Goal: Task Accomplishment & Management: Manage account settings

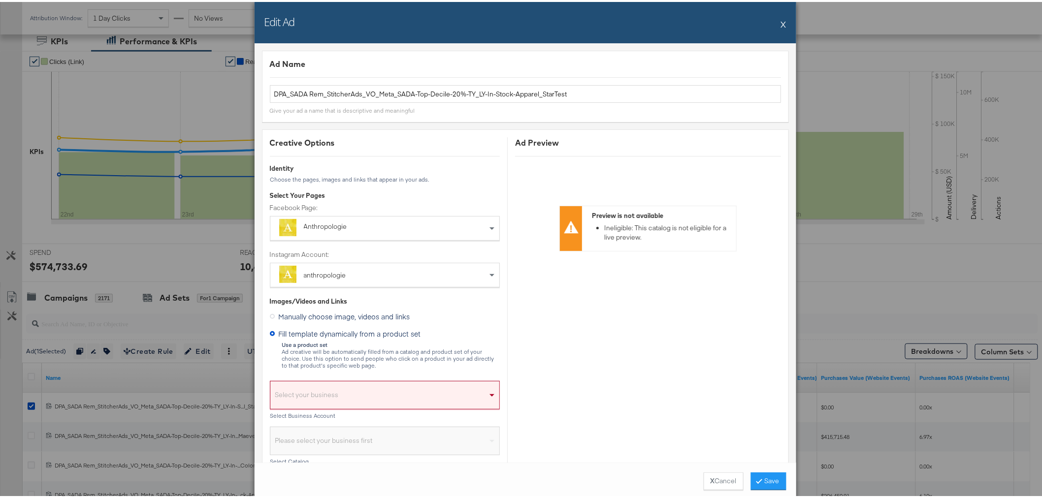
scroll to position [224, 0]
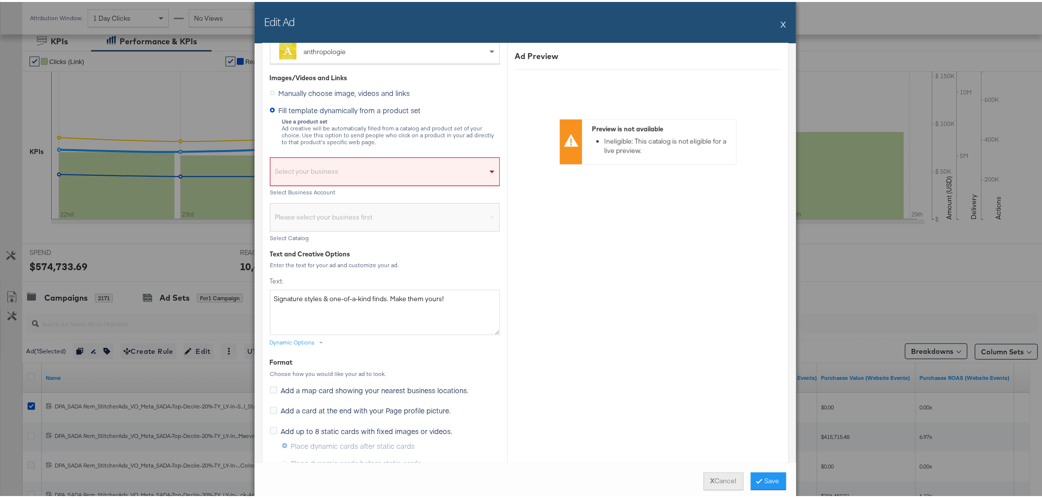
click at [721, 482] on button "X Cancel" at bounding box center [724, 480] width 40 height 18
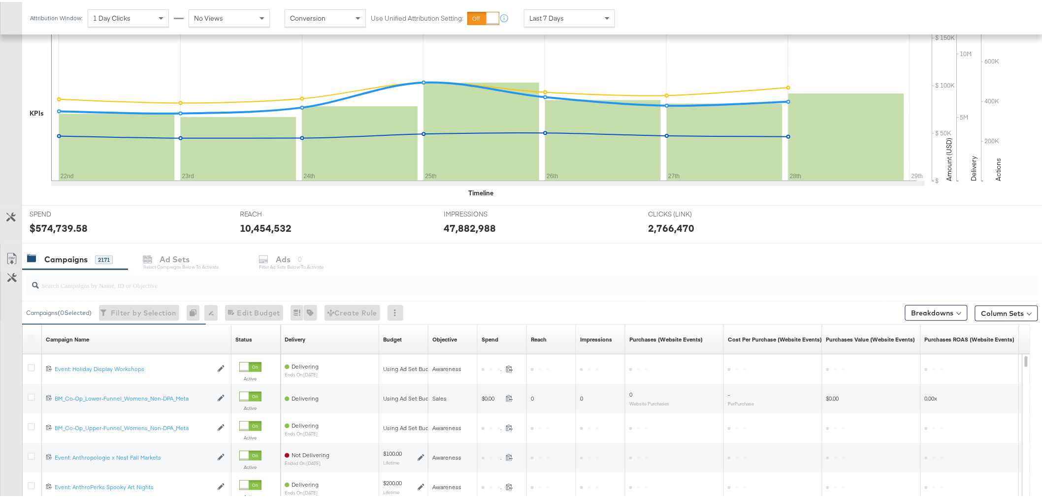
scroll to position [245, 0]
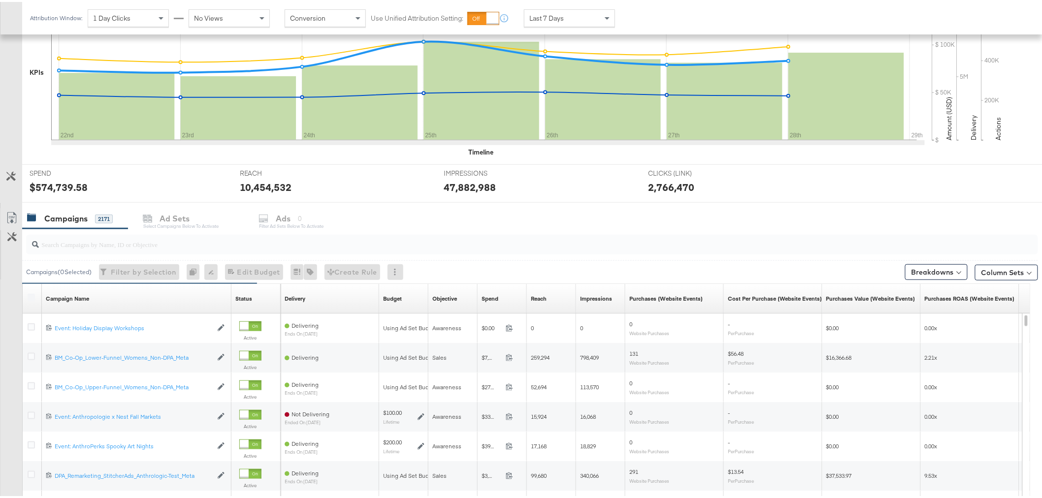
click at [112, 244] on input "search" at bounding box center [492, 238] width 906 height 19
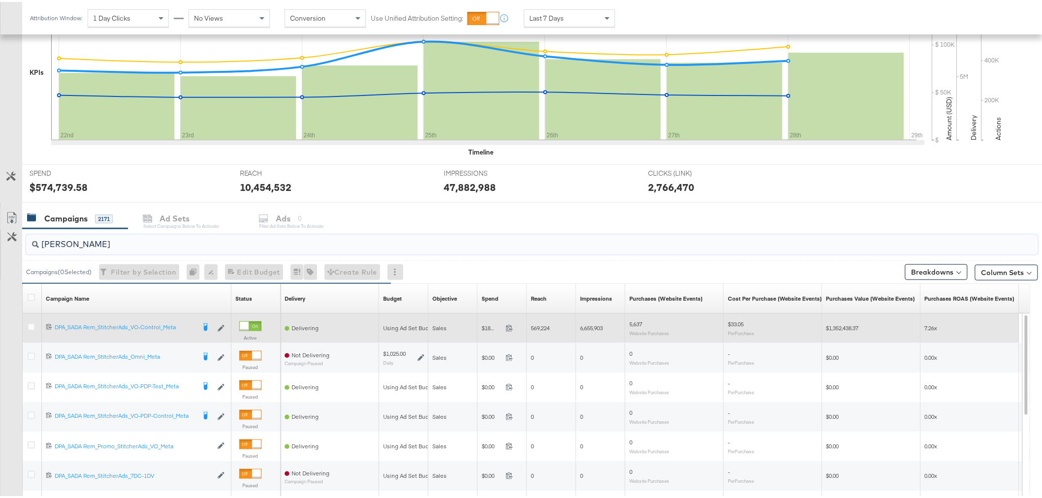
type input "[PERSON_NAME]"
click at [30, 329] on div at bounding box center [33, 327] width 10 height 10
click at [30, 325] on icon at bounding box center [31, 325] width 7 height 7
click at [0, 0] on input "checkbox" at bounding box center [0, 0] width 0 height 0
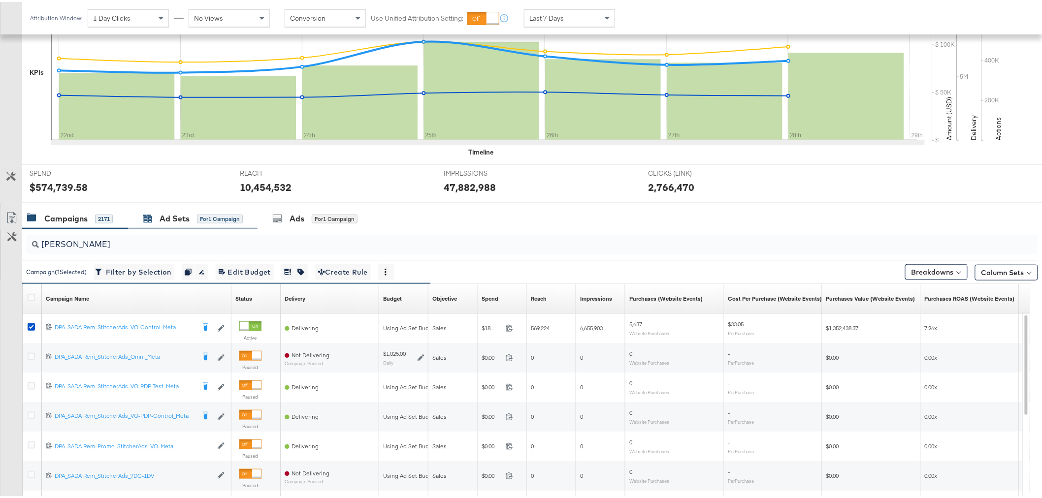
click at [174, 215] on div "Ad Sets" at bounding box center [175, 216] width 30 height 11
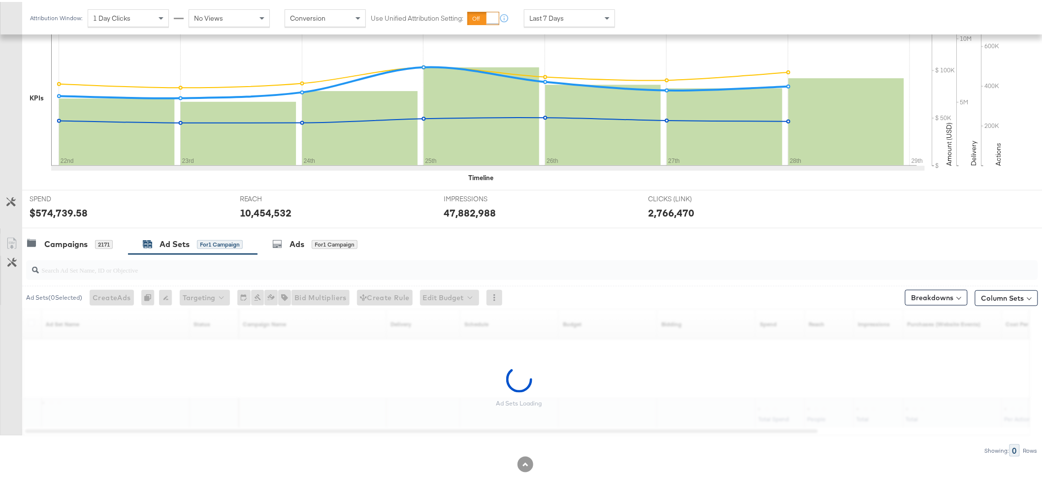
scroll to position [219, 0]
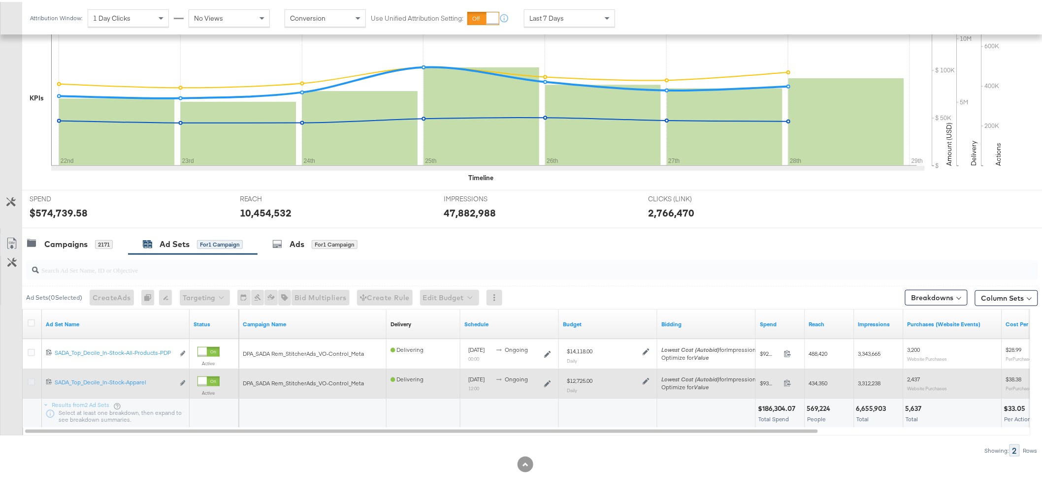
click at [29, 382] on icon at bounding box center [31, 380] width 7 height 7
click at [0, 0] on input "checkbox" at bounding box center [0, 0] width 0 height 0
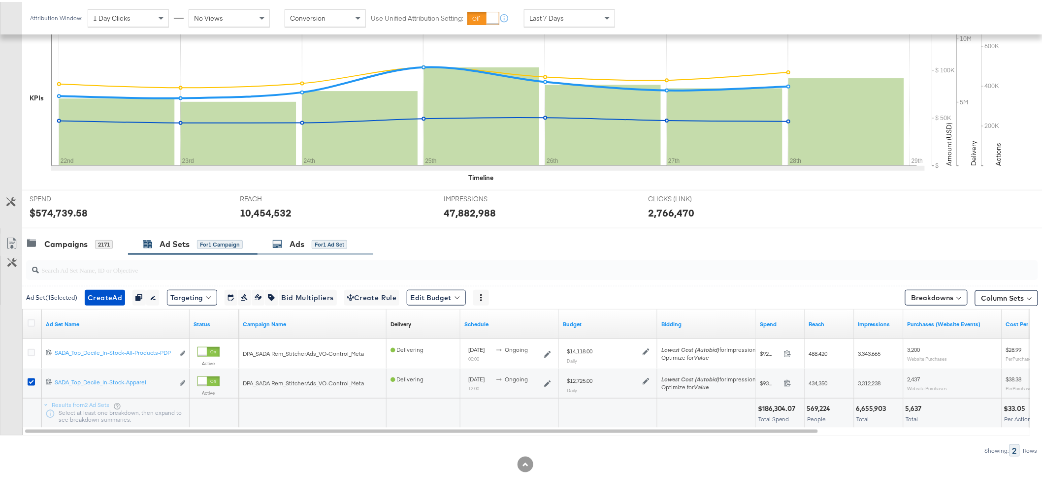
click at [304, 244] on div "Ads" at bounding box center [297, 242] width 15 height 11
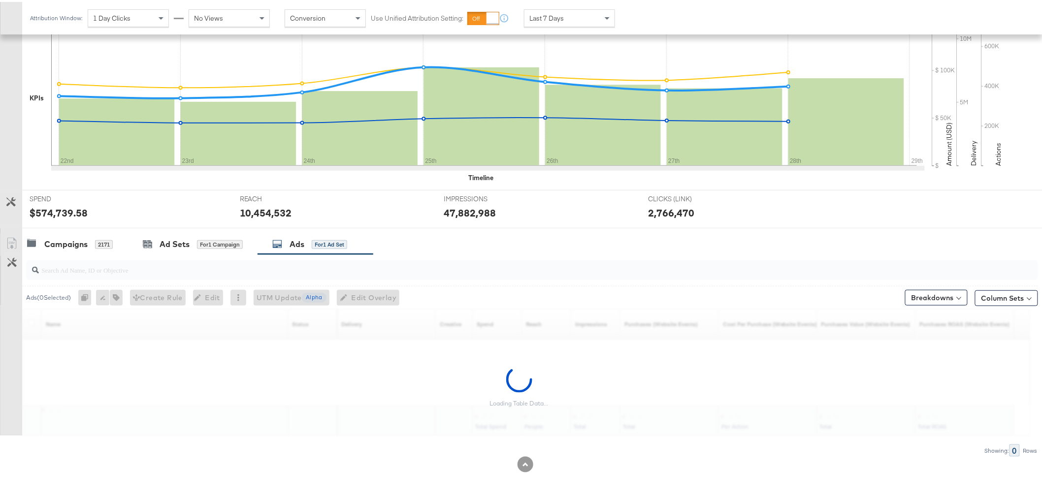
scroll to position [245, 0]
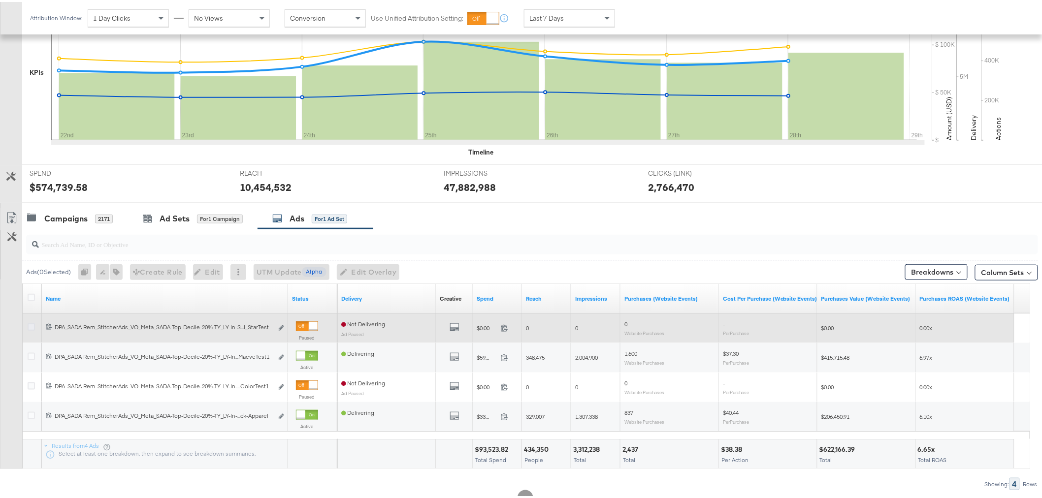
click at [31, 327] on icon at bounding box center [31, 325] width 7 height 7
click at [0, 0] on input "checkbox" at bounding box center [0, 0] width 0 height 0
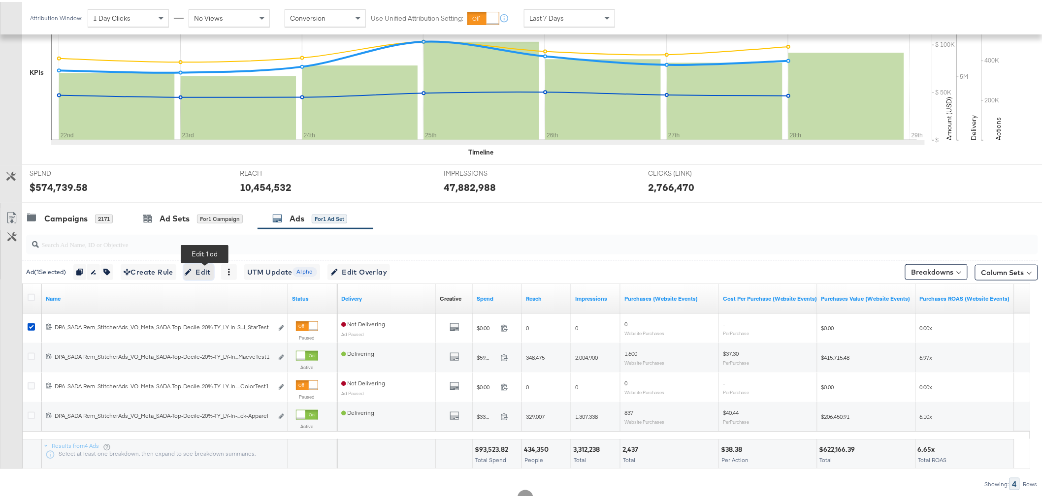
click at [211, 267] on span "Edit" at bounding box center [199, 271] width 24 height 12
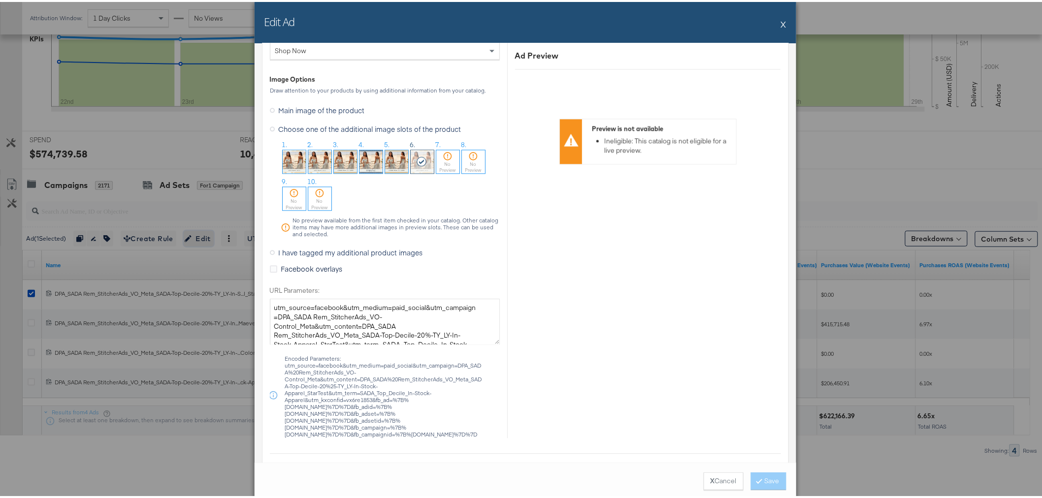
scroll to position [921, 0]
click at [715, 477] on button "X Cancel" at bounding box center [724, 480] width 40 height 18
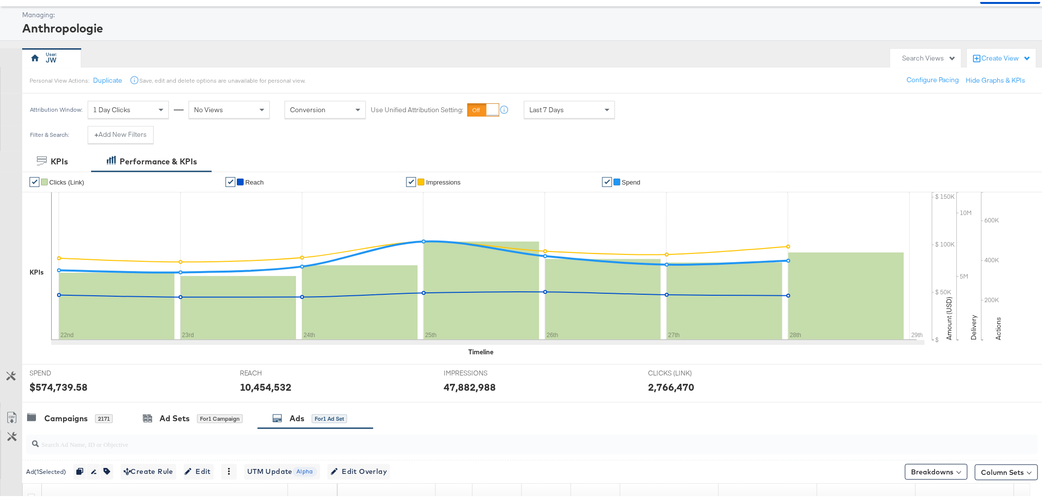
scroll to position [0, 0]
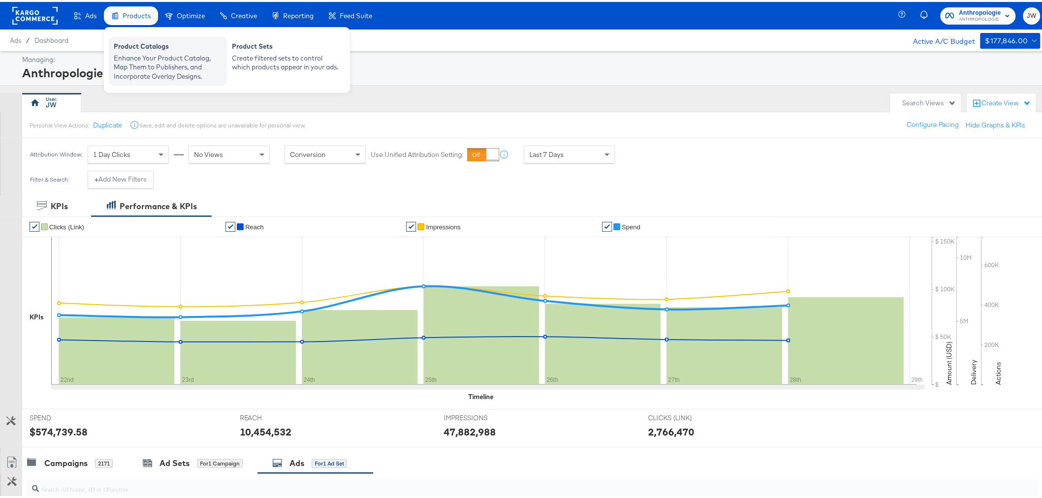
click at [141, 60] on div "Enhance Your Product Catalog, Map Them to Publishers, and Incorporate Overlay D…" at bounding box center [168, 66] width 108 height 28
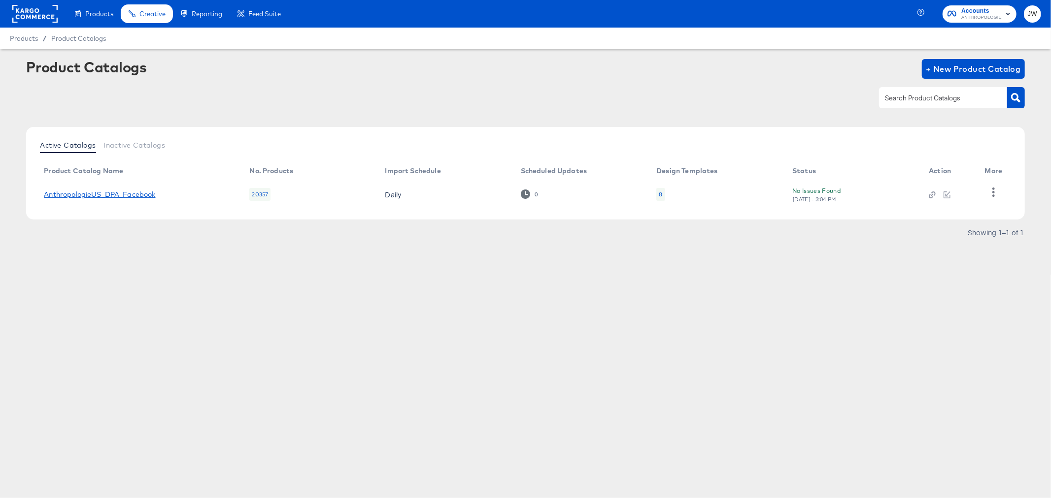
click at [145, 194] on link "AnthropologieUS_DPA_Facebook" at bounding box center [99, 195] width 111 height 8
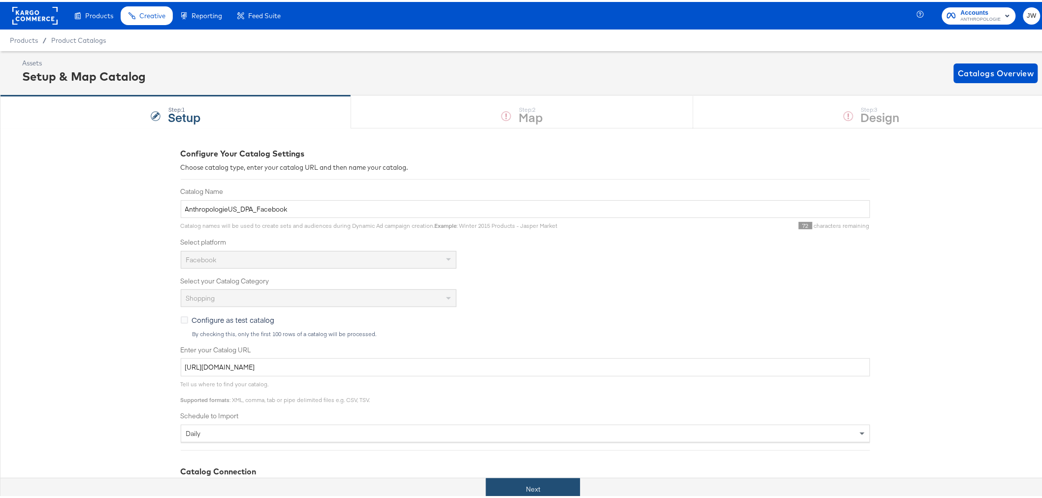
click at [548, 479] on button "Next" at bounding box center [533, 488] width 94 height 22
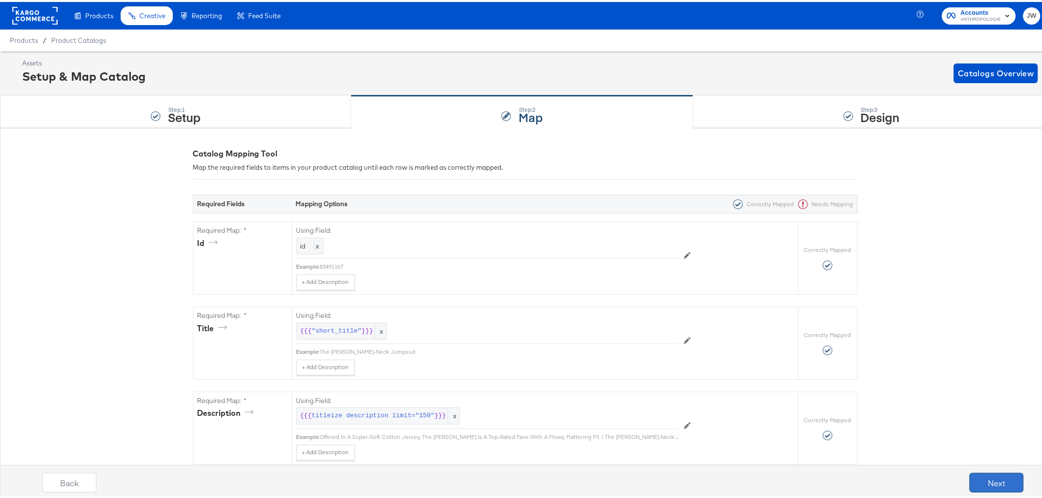
click at [982, 483] on button "Next" at bounding box center [997, 481] width 54 height 20
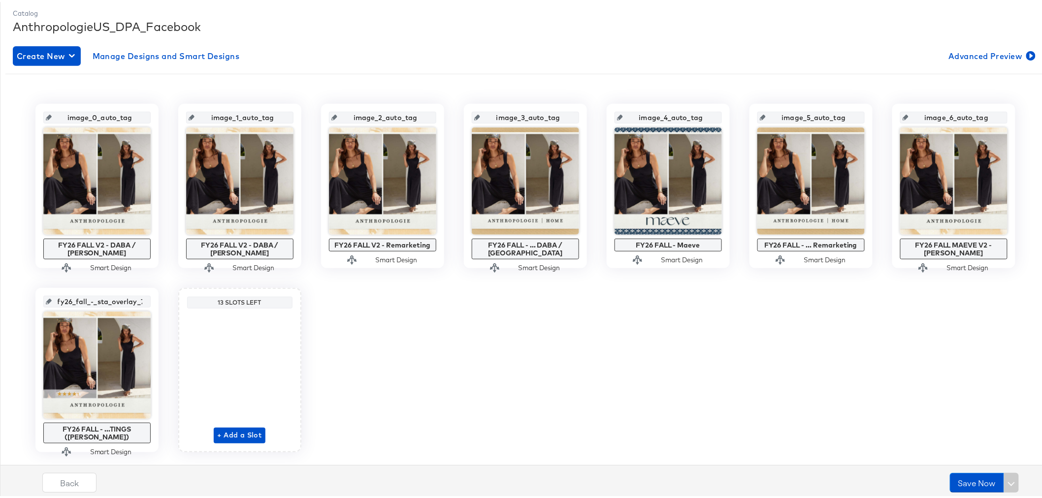
scroll to position [137, 0]
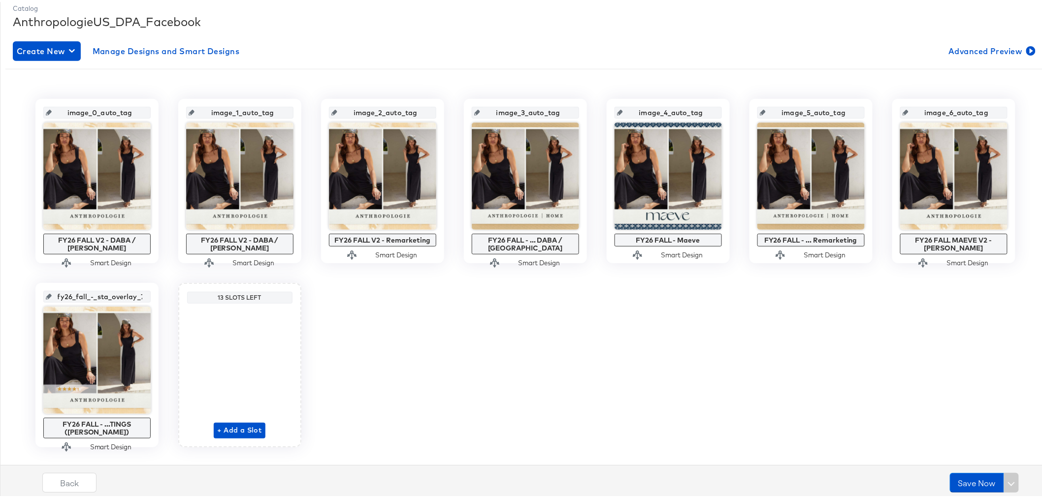
click at [116, 298] on input "fy26_fall_-_sta_overlay_7" at bounding box center [100, 291] width 97 height 27
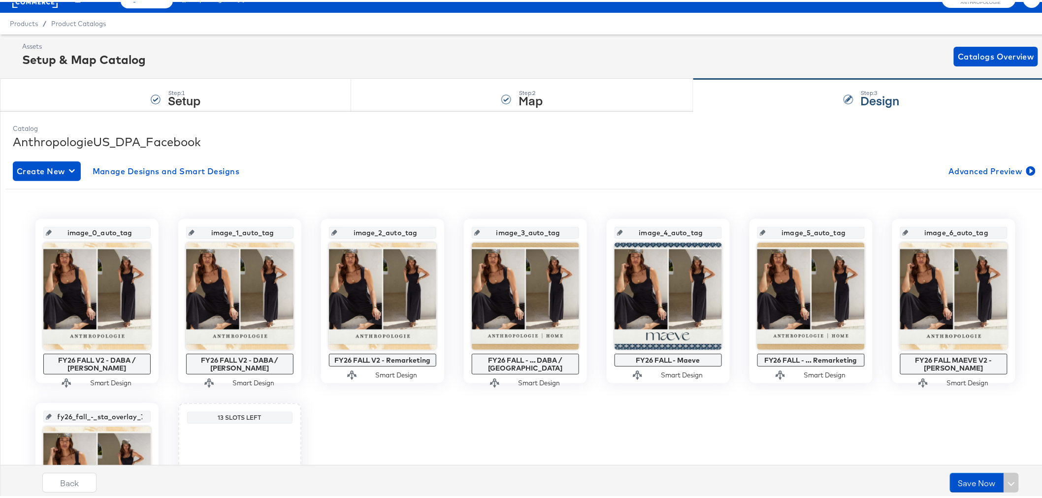
scroll to position [0, 0]
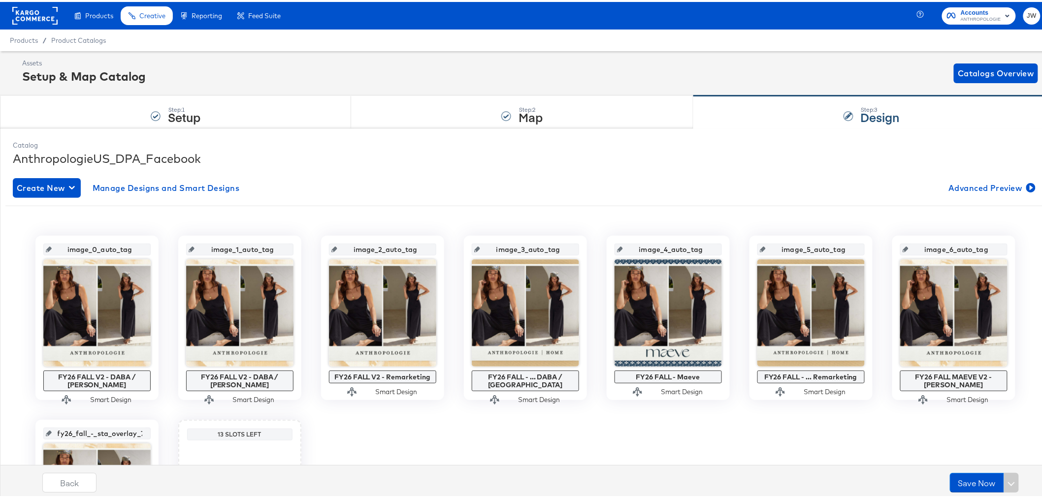
click at [987, 15] on span "ANTHROPOLOGIE" at bounding box center [981, 18] width 40 height 8
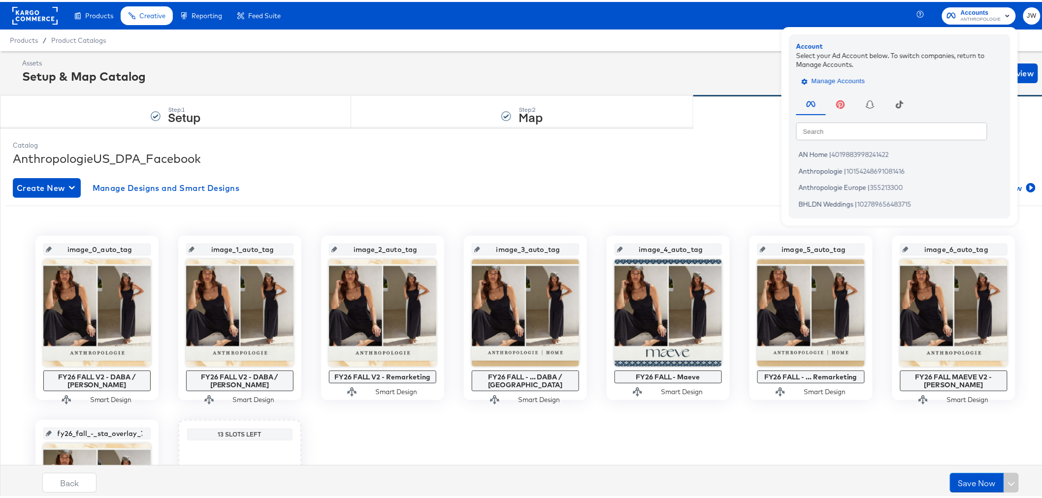
click at [840, 78] on span "Manage Accounts" at bounding box center [835, 79] width 62 height 11
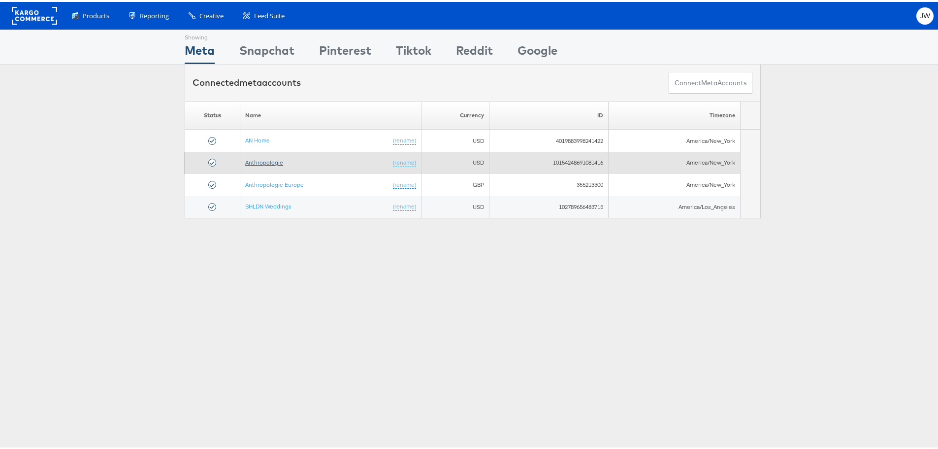
click at [262, 158] on link "Anthropologie" at bounding box center [264, 160] width 38 height 7
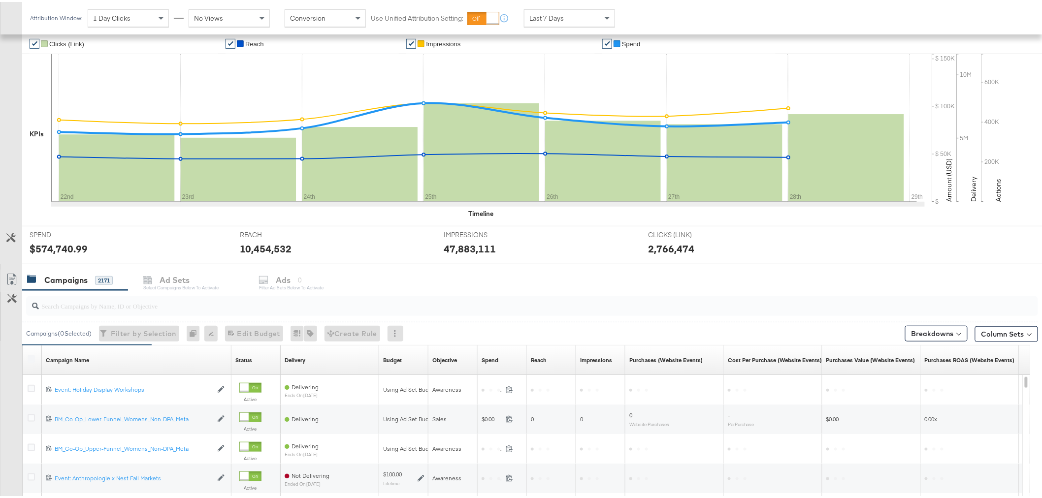
scroll to position [242, 0]
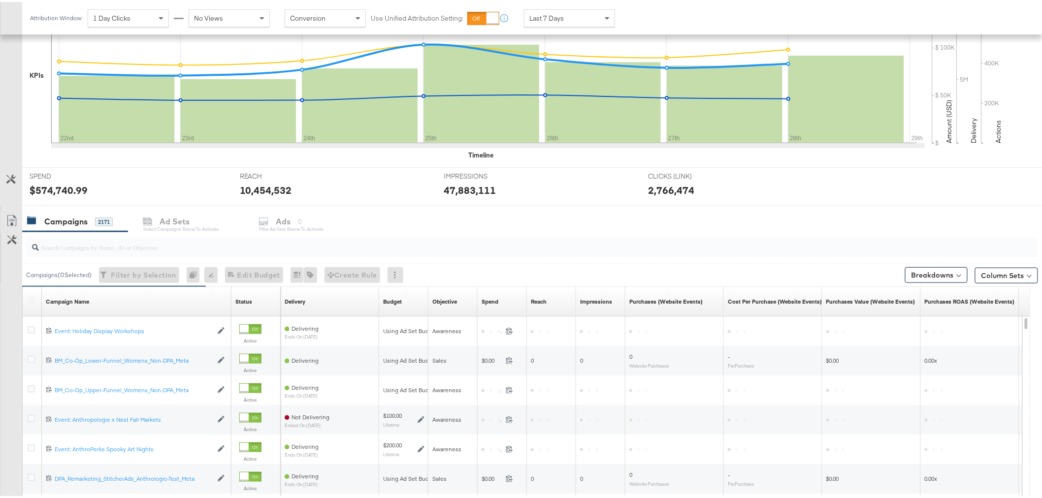
click at [89, 250] on input "search" at bounding box center [492, 241] width 906 height 19
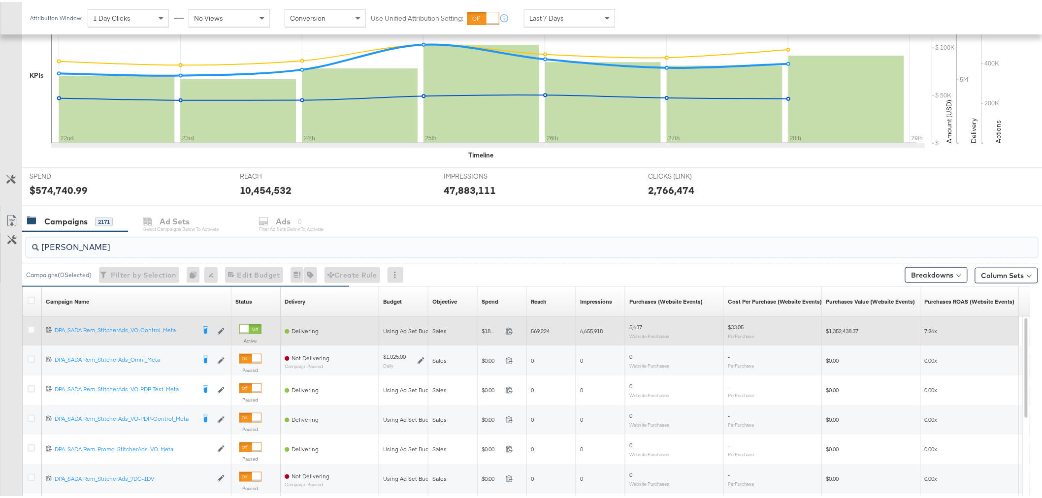
type input "[PERSON_NAME]"
click at [27, 328] on div at bounding box center [33, 330] width 18 height 18
click at [28, 329] on icon at bounding box center [31, 328] width 7 height 7
click at [0, 0] on input "checkbox" at bounding box center [0, 0] width 0 height 0
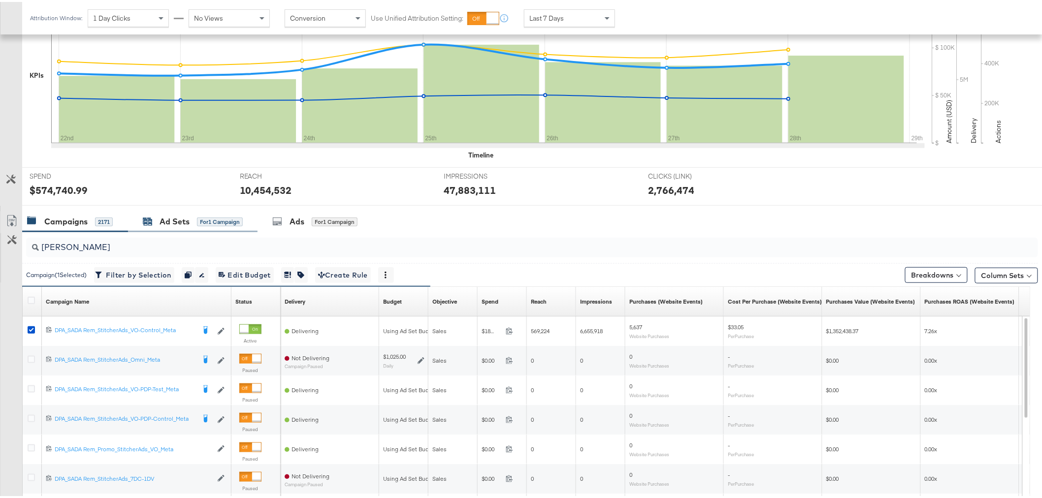
click at [159, 219] on div "Ad Sets for 1 Campaign" at bounding box center [193, 219] width 100 height 11
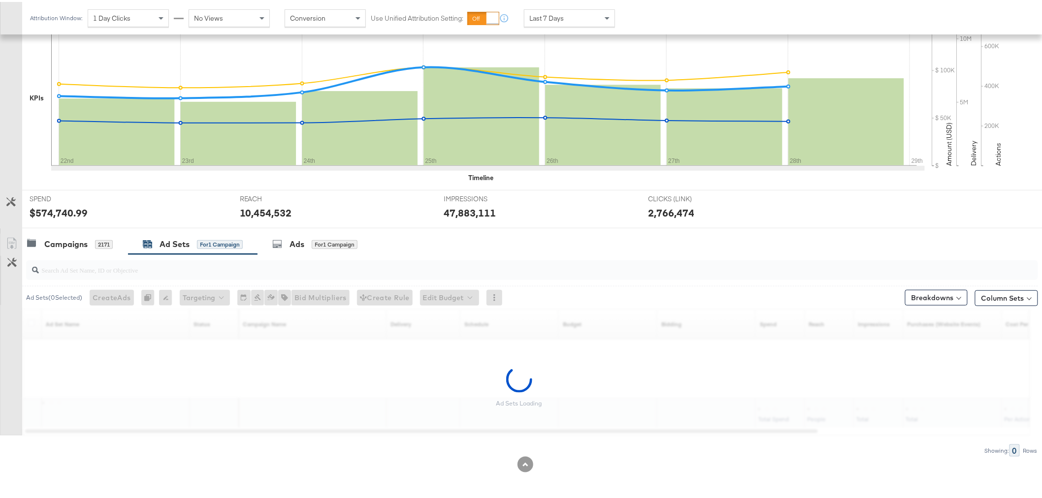
scroll to position [219, 0]
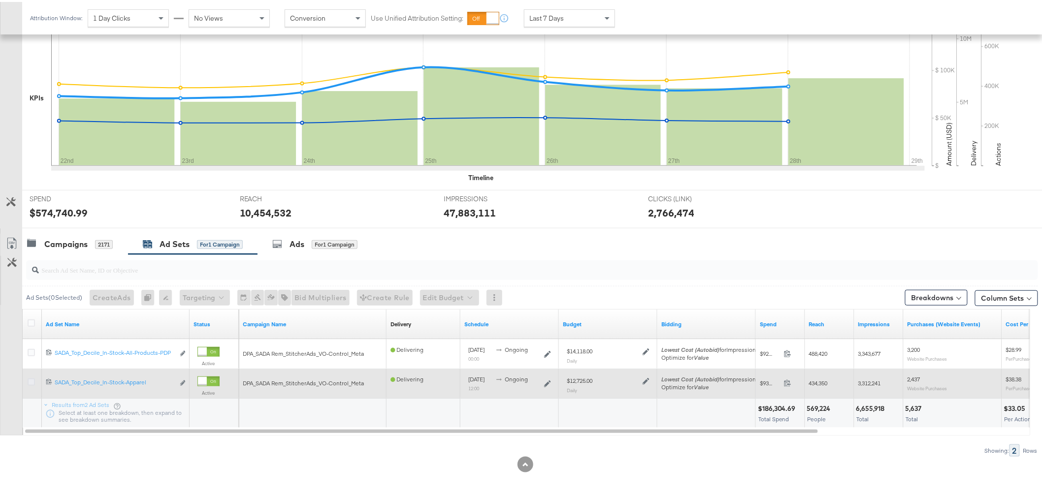
click at [32, 380] on icon at bounding box center [31, 380] width 7 height 7
click at [0, 0] on input "checkbox" at bounding box center [0, 0] width 0 height 0
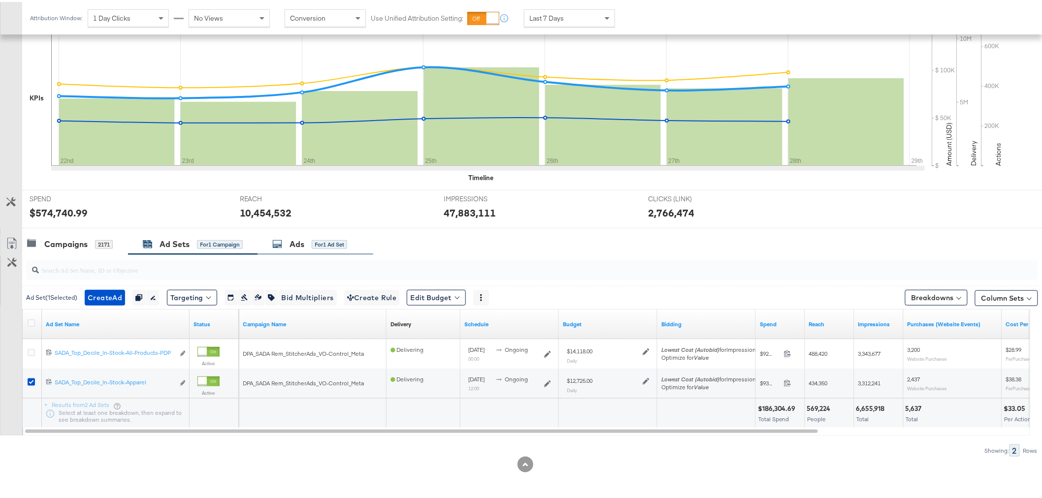
click at [282, 239] on icon at bounding box center [277, 242] width 10 height 10
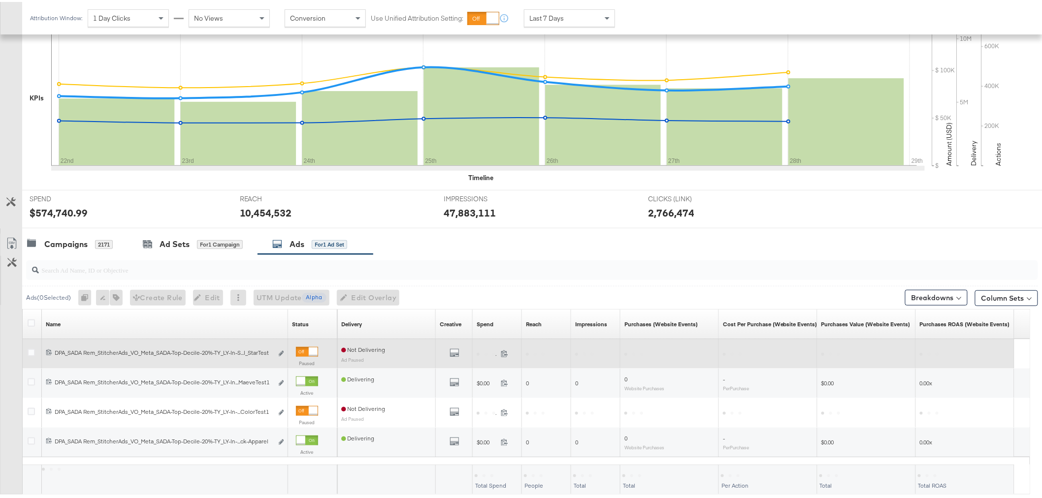
scroll to position [242, 0]
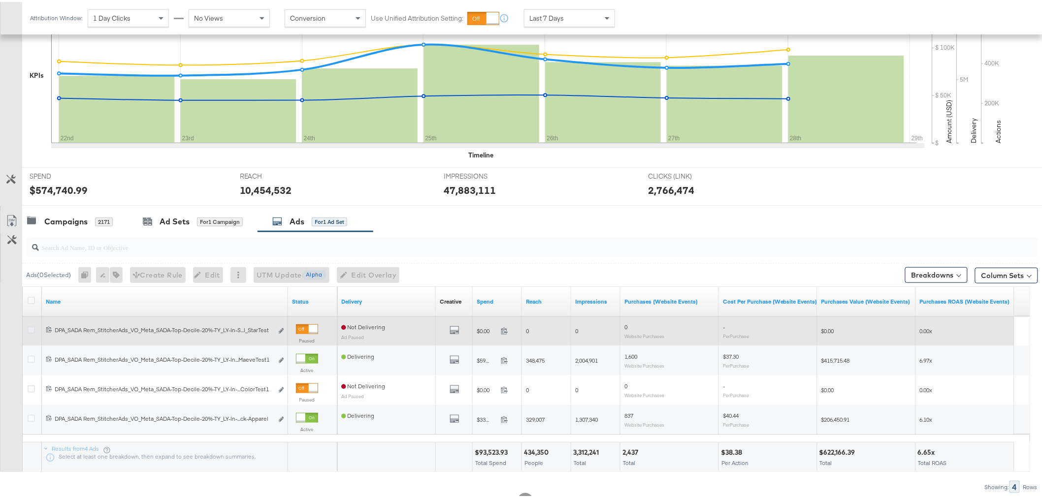
click at [32, 331] on icon at bounding box center [31, 328] width 7 height 7
click at [0, 0] on input "checkbox" at bounding box center [0, 0] width 0 height 0
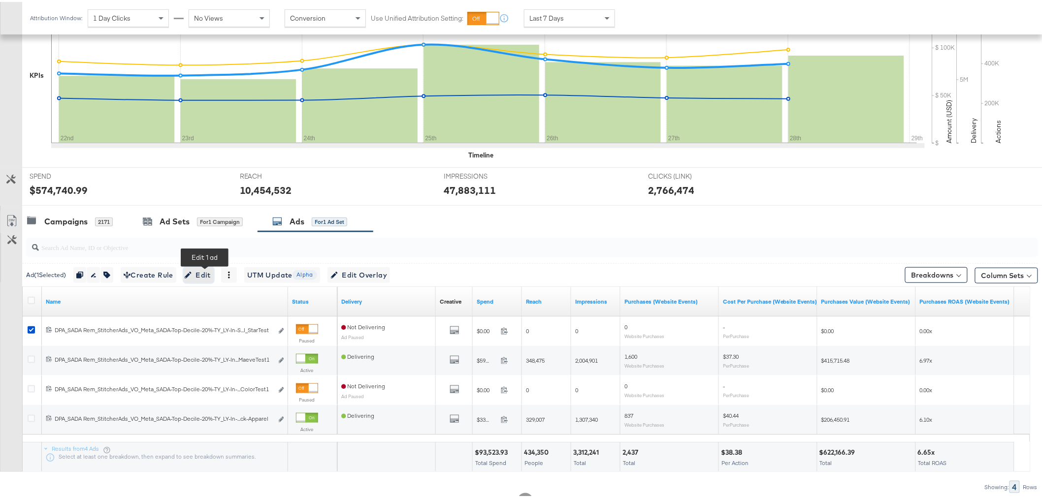
click at [200, 272] on span "Edit" at bounding box center [199, 273] width 24 height 12
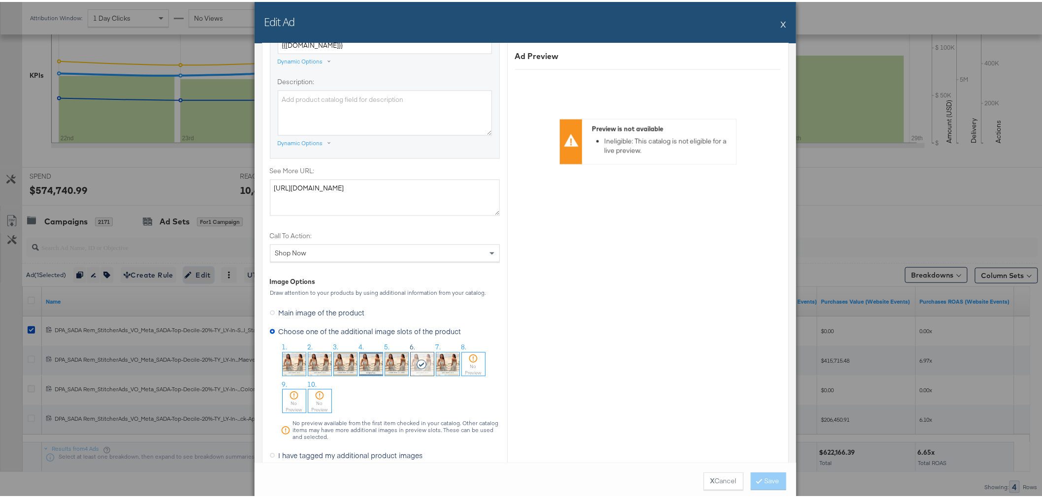
scroll to position [716, 0]
click at [440, 361] on img at bounding box center [447, 362] width 23 height 23
click at [767, 485] on button "Save" at bounding box center [768, 480] width 35 height 18
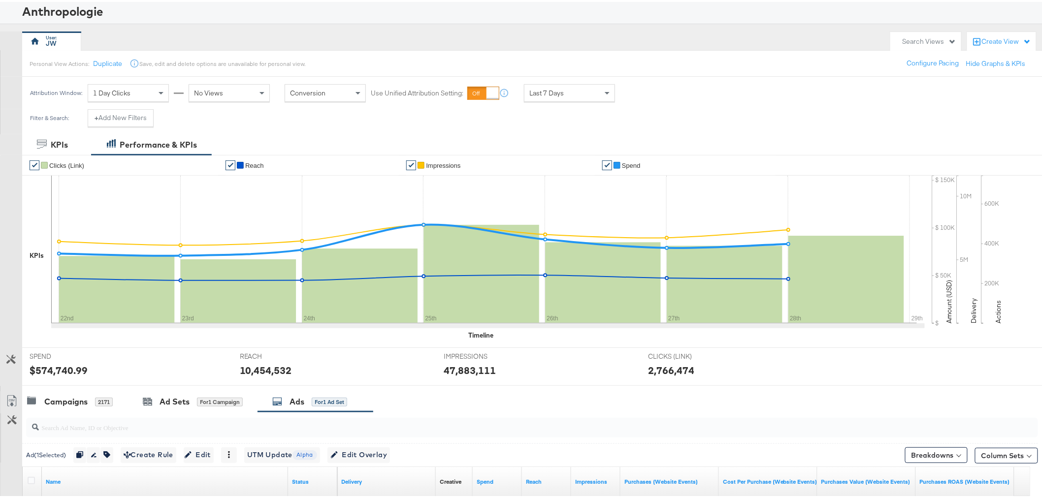
scroll to position [0, 0]
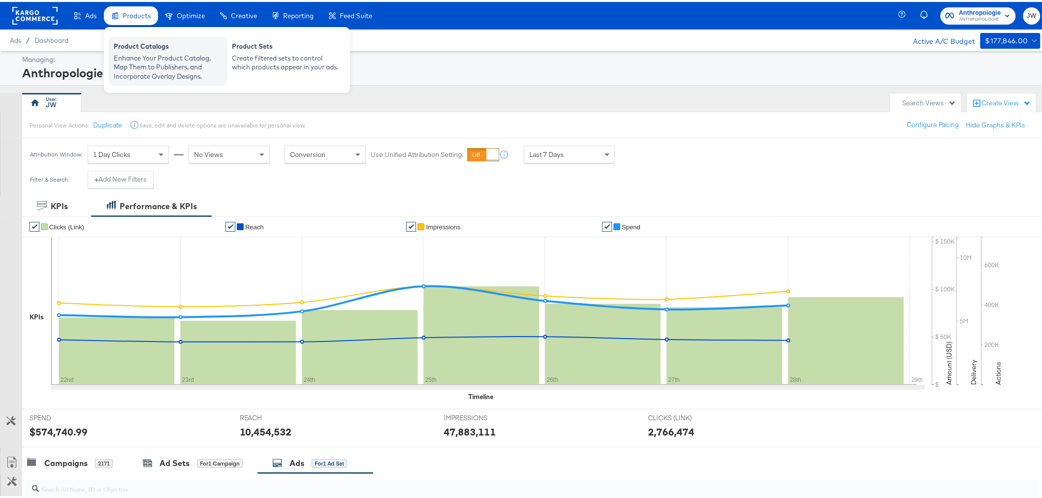
click at [151, 60] on div "Enhance Your Product Catalog, Map Them to Publishers, and Incorporate Overlay D…" at bounding box center [168, 66] width 108 height 28
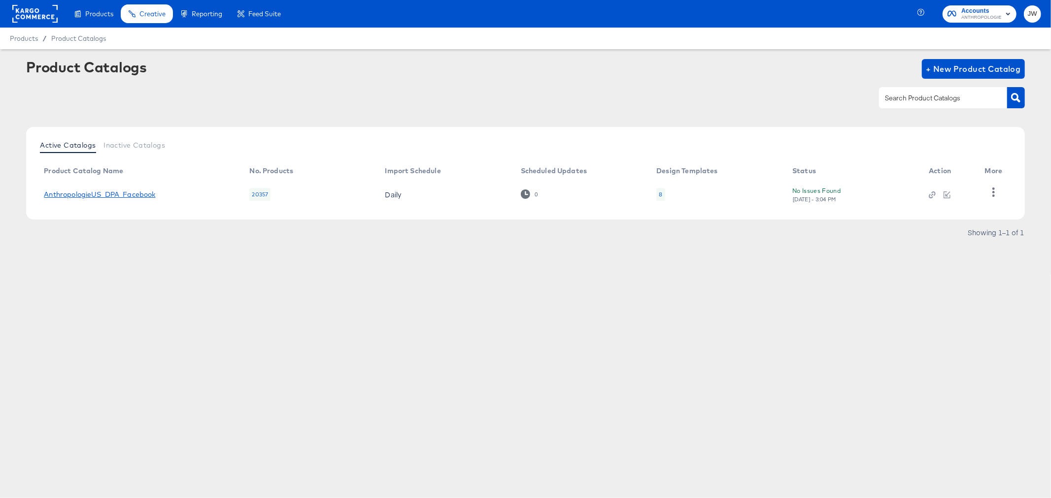
click at [132, 194] on link "AnthropologieUS_DPA_Facebook" at bounding box center [99, 195] width 111 height 8
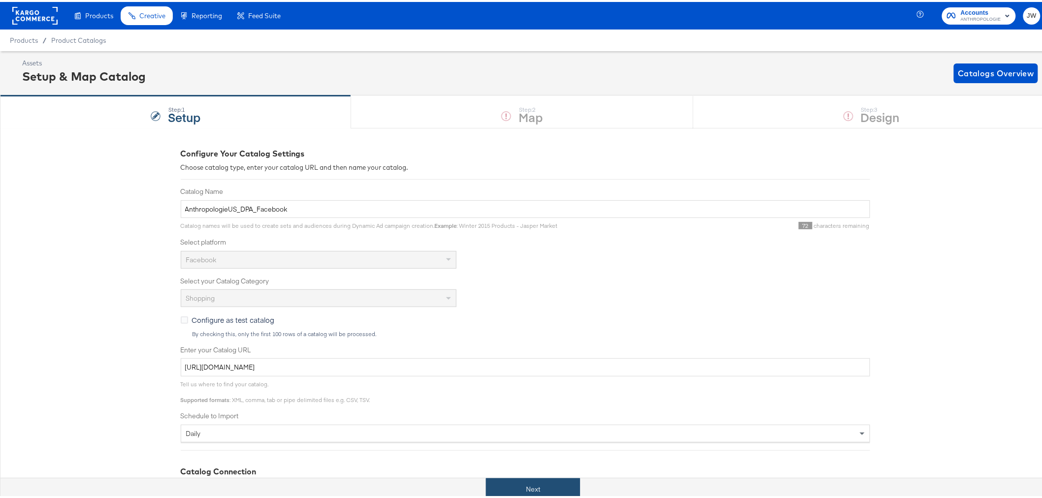
click at [554, 481] on button "Next" at bounding box center [533, 488] width 94 height 22
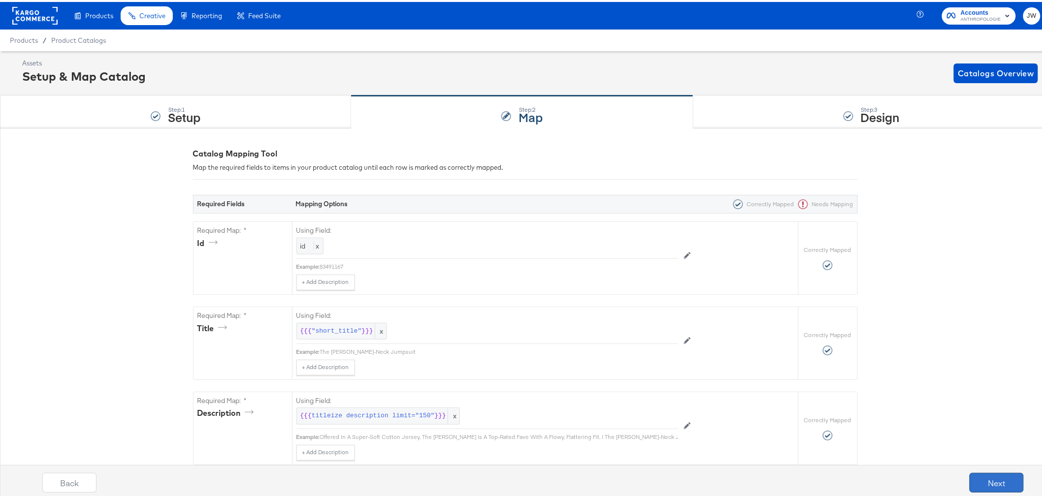
click at [987, 480] on button "Next" at bounding box center [997, 481] width 54 height 20
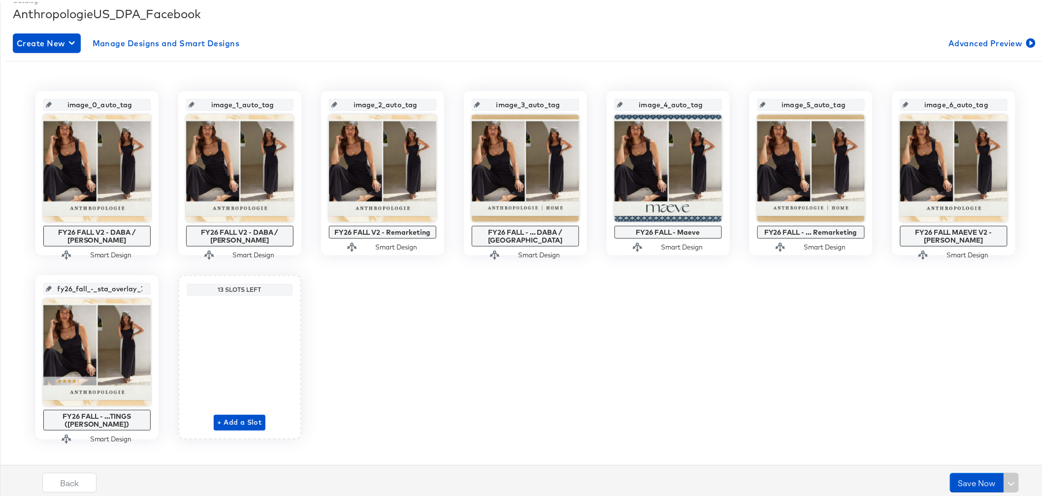
scroll to position [155, 0]
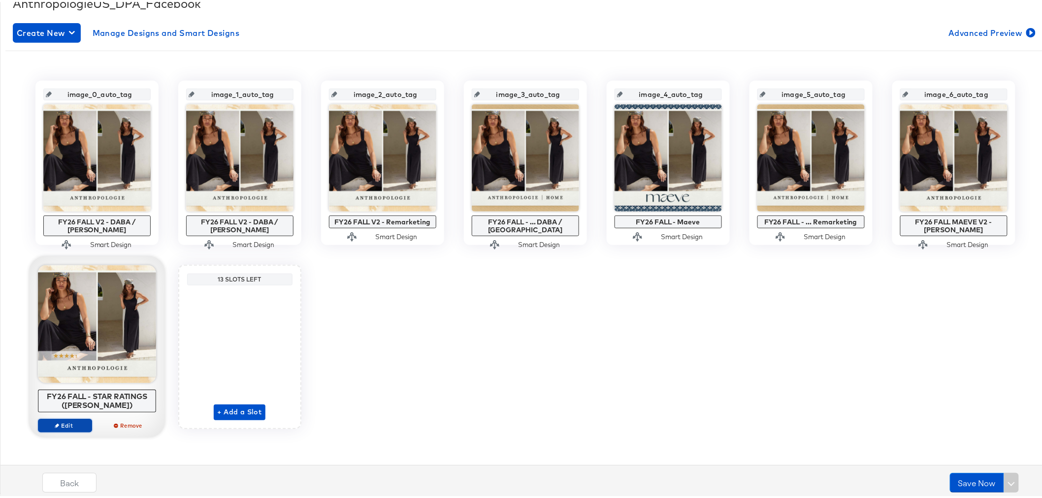
click at [74, 419] on button "Edit" at bounding box center [65, 424] width 54 height 14
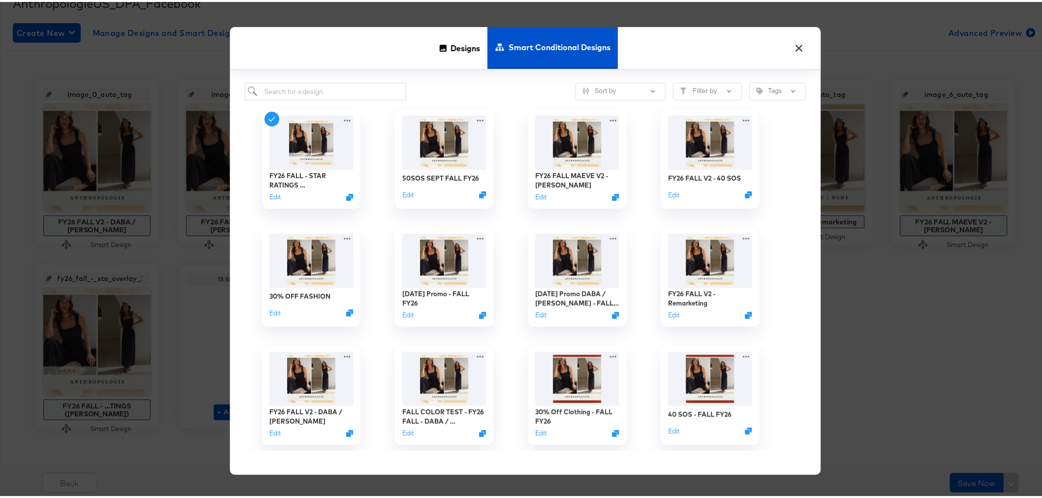
click at [800, 47] on button "×" at bounding box center [800, 44] width 18 height 18
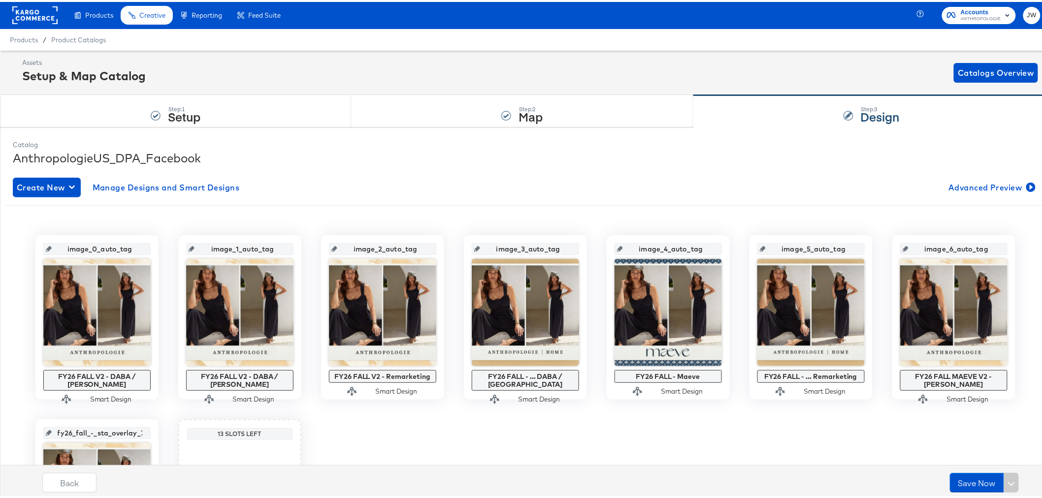
scroll to position [0, 0]
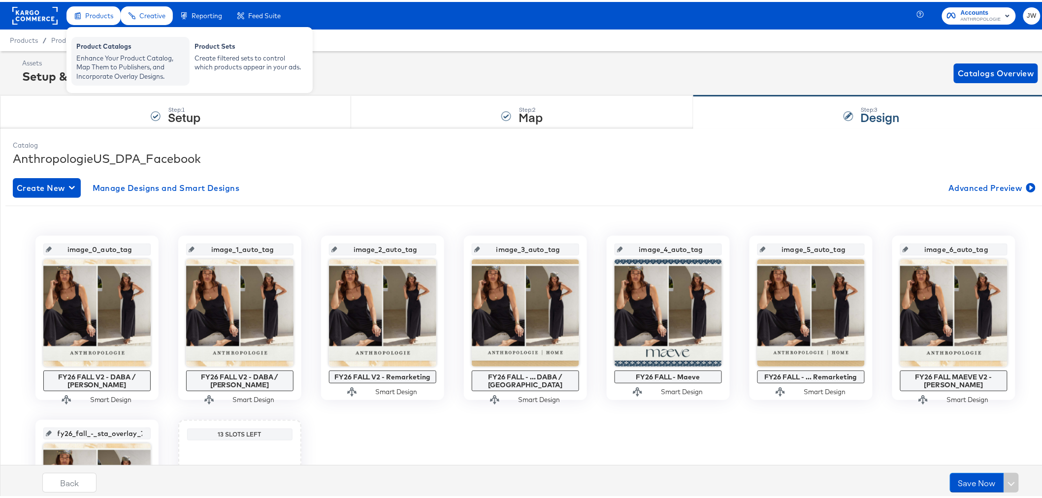
click at [109, 40] on div "Product Catalogs" at bounding box center [130, 46] width 108 height 12
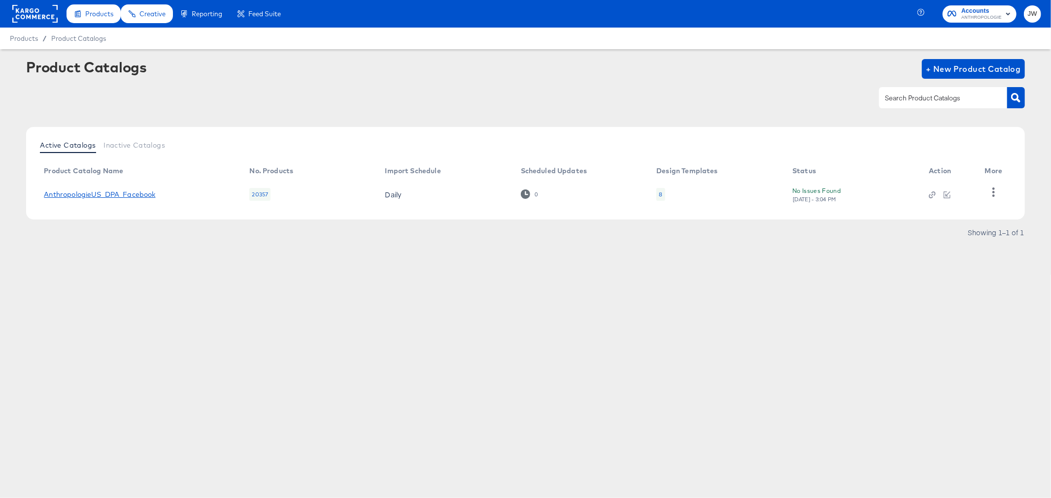
click at [134, 196] on link "AnthropologieUS_DPA_Facebook" at bounding box center [99, 195] width 111 height 8
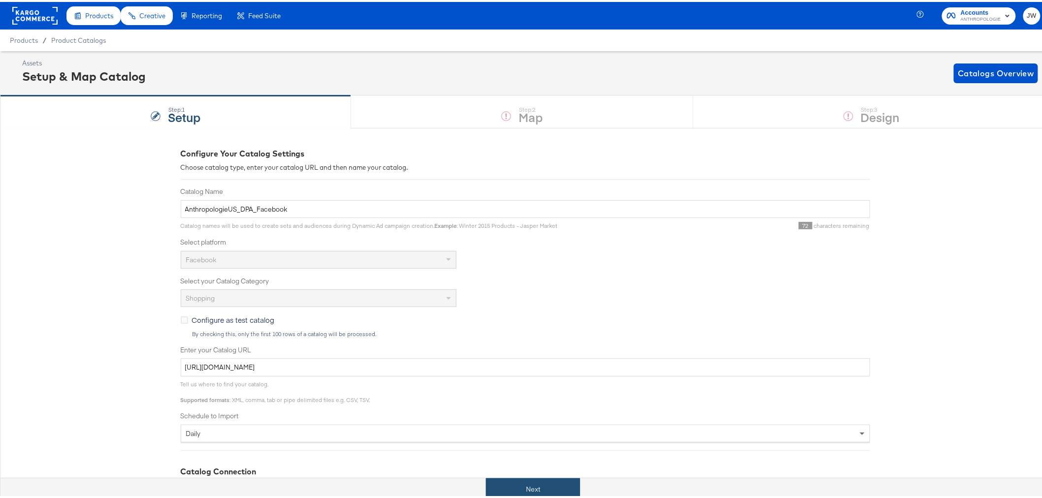
click at [539, 484] on button "Next" at bounding box center [533, 488] width 94 height 22
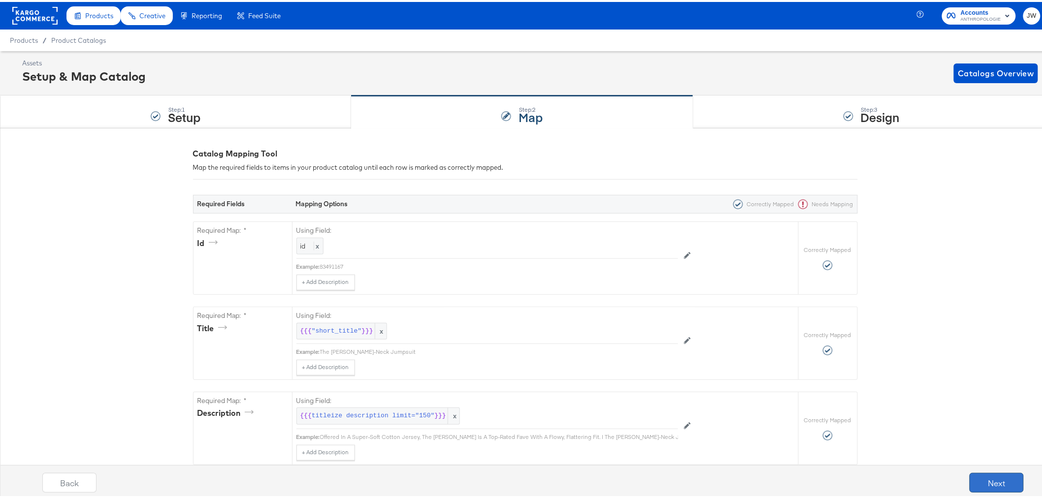
click at [986, 479] on button "Next" at bounding box center [997, 481] width 54 height 20
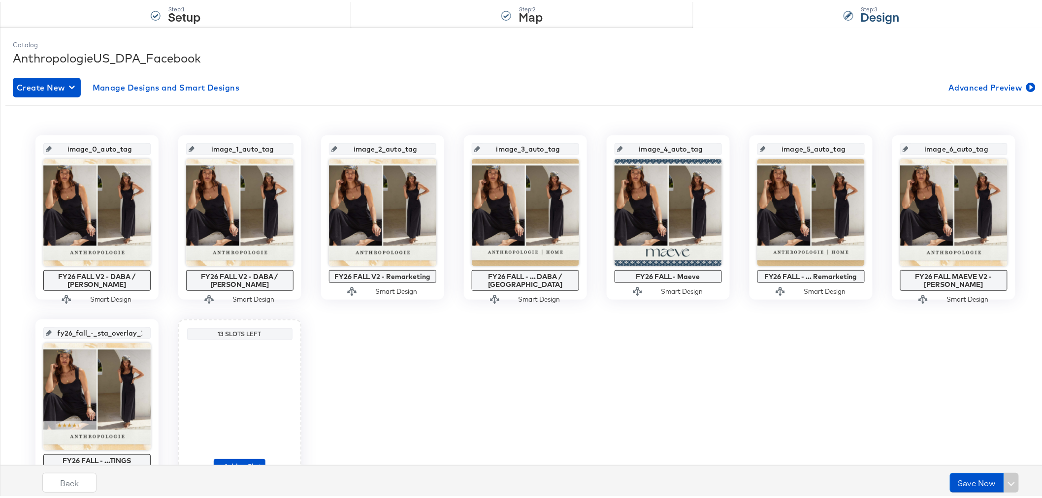
scroll to position [55, 0]
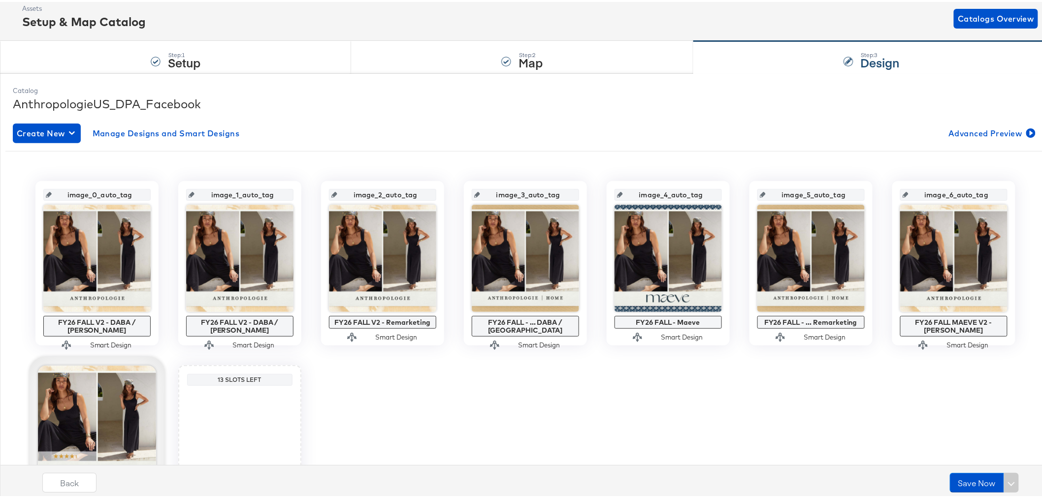
click at [107, 425] on div at bounding box center [97, 423] width 118 height 118
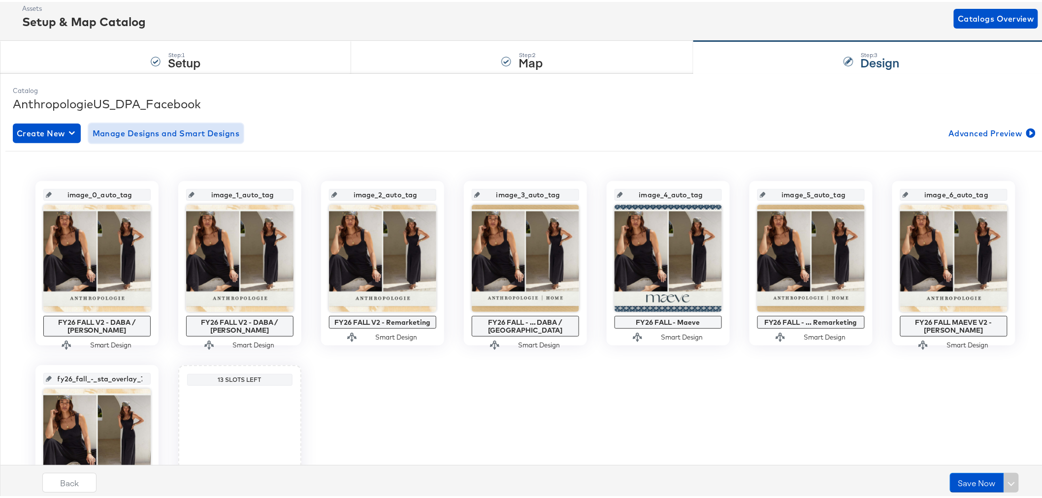
click at [213, 125] on span "Manage Designs and Smart Designs" at bounding box center [166, 132] width 147 height 14
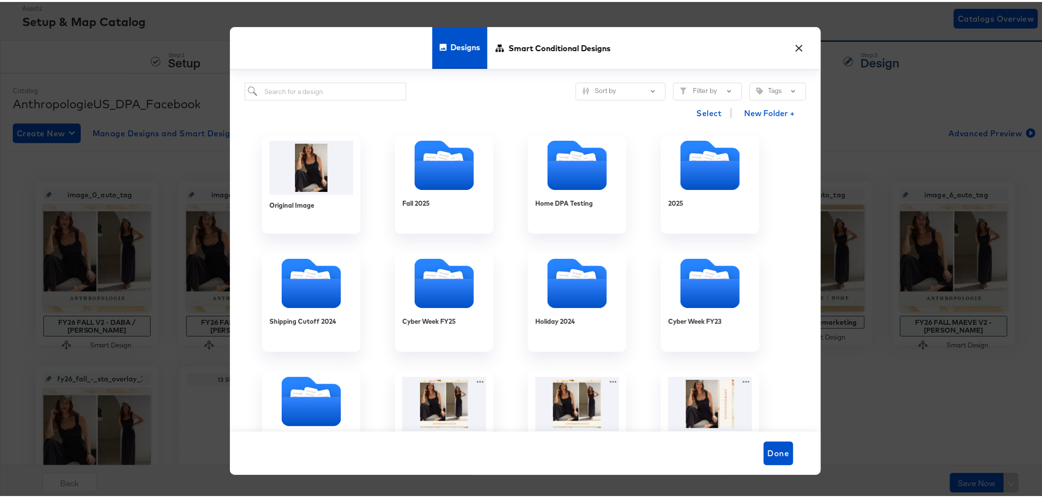
click at [800, 41] on button "×" at bounding box center [800, 44] width 18 height 18
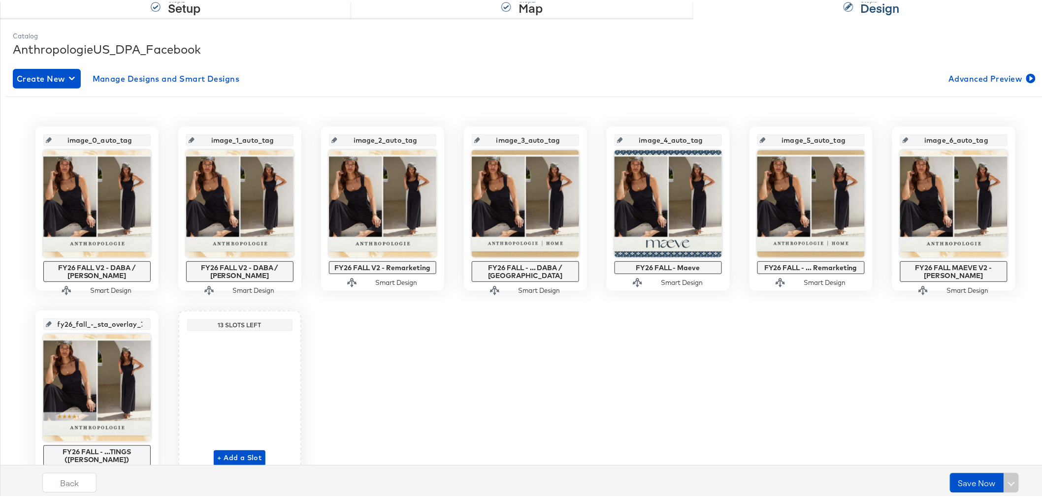
scroll to position [155, 0]
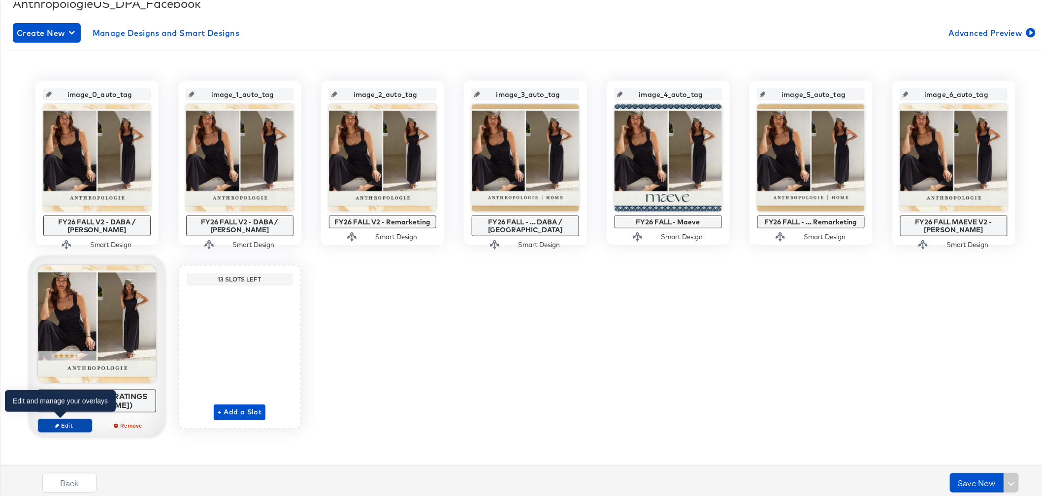
click at [49, 424] on span "Edit" at bounding box center [64, 423] width 45 height 7
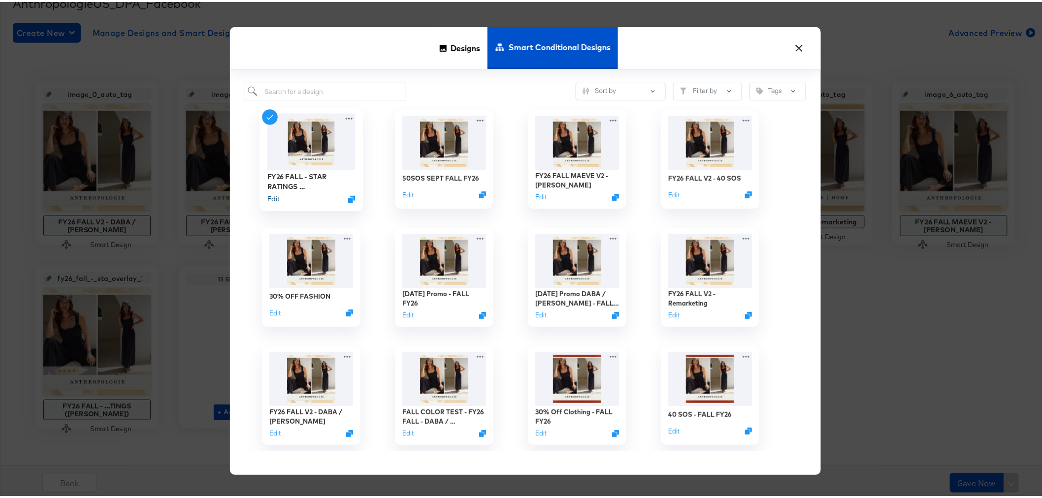
click at [271, 198] on button "Edit" at bounding box center [273, 197] width 12 height 9
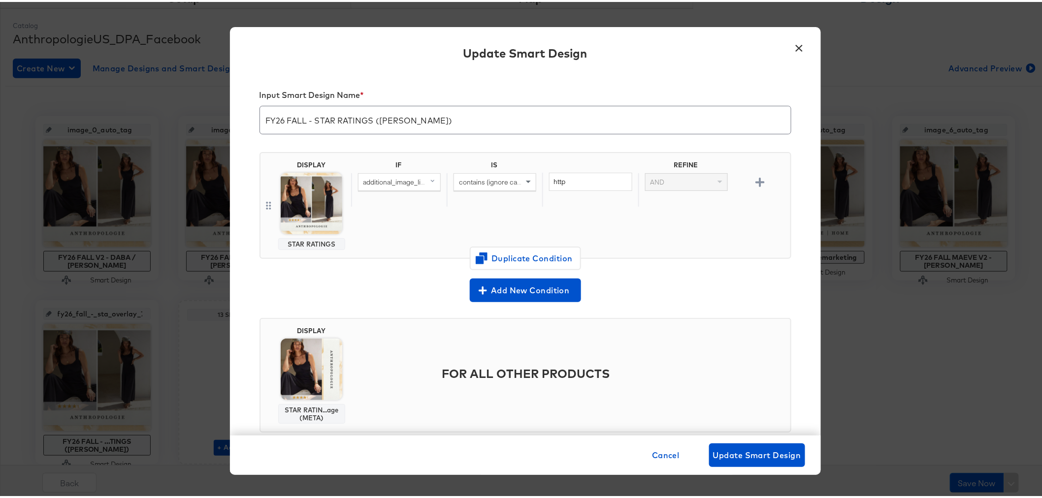
scroll to position [100, 0]
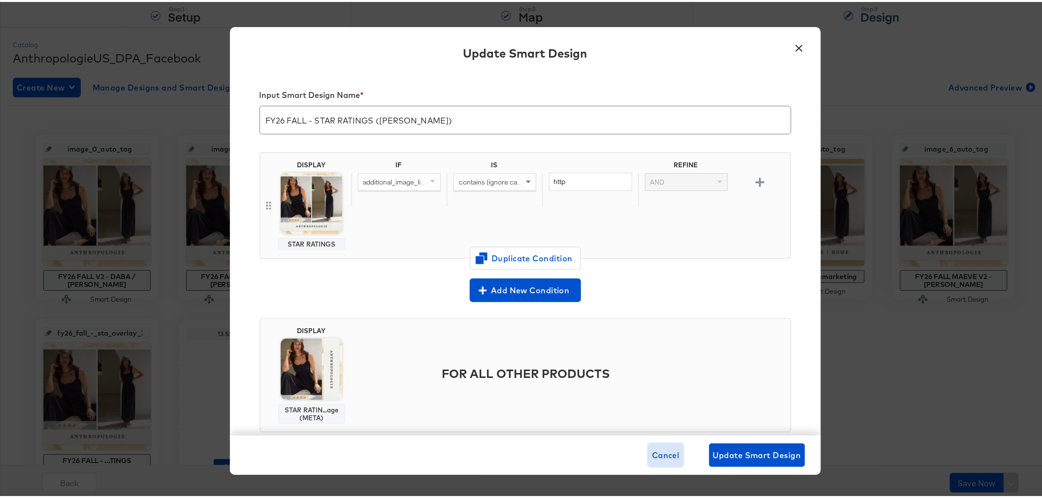
click at [657, 452] on span "Cancel" at bounding box center [666, 454] width 28 height 14
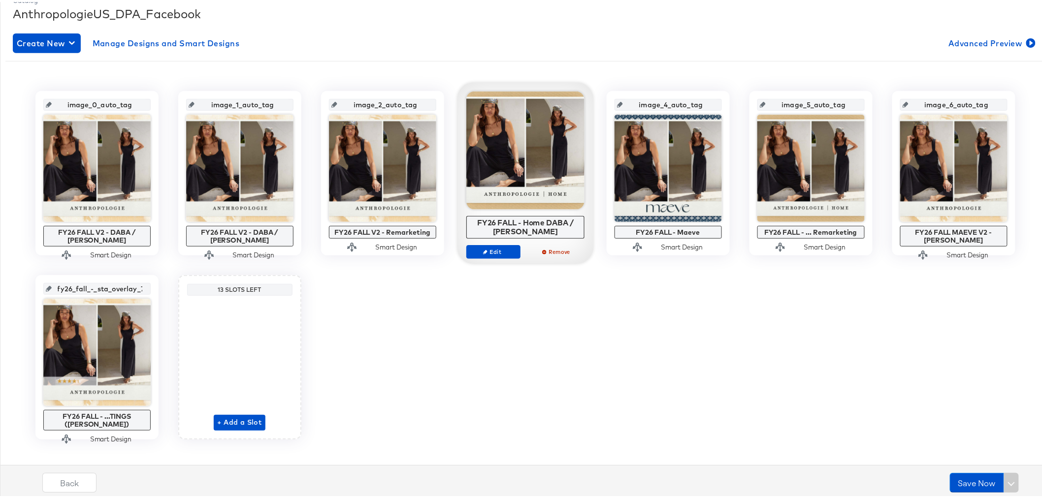
scroll to position [155, 0]
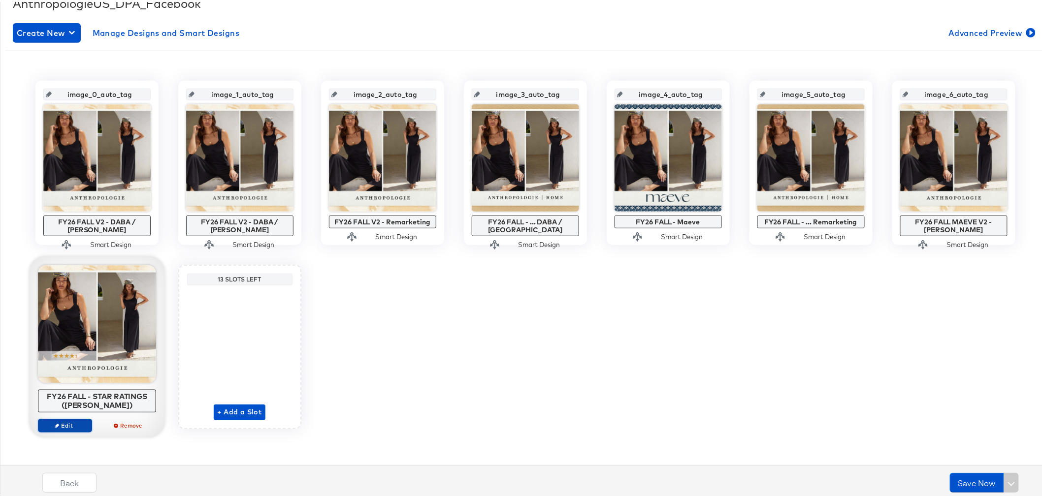
click at [72, 423] on span "Edit" at bounding box center [64, 423] width 45 height 7
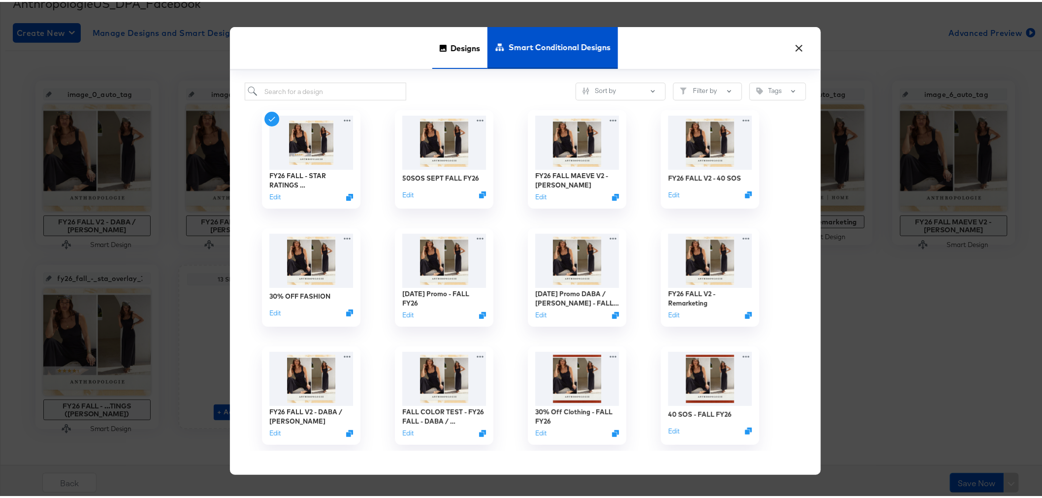
click at [451, 42] on span "Designs" at bounding box center [466, 45] width 30 height 43
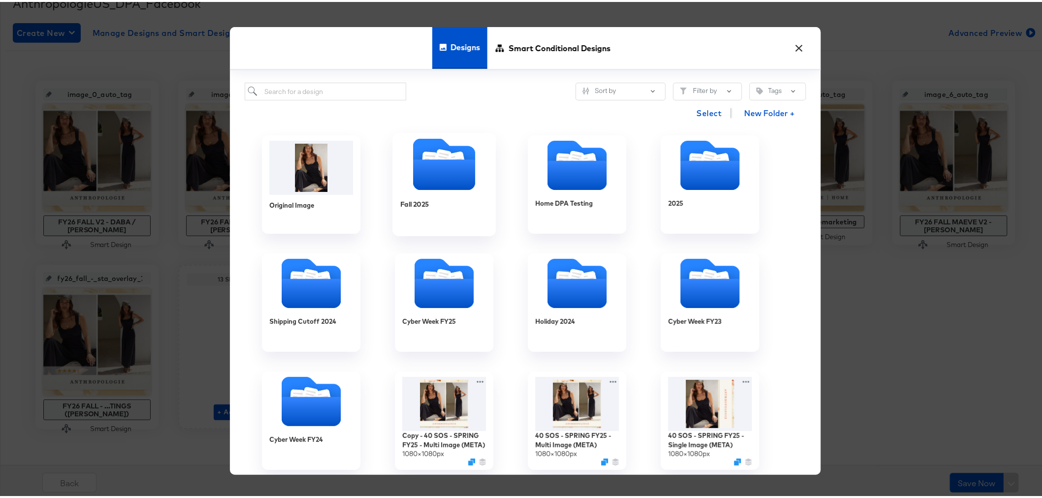
click at [431, 178] on icon "Folder" at bounding box center [444, 173] width 62 height 31
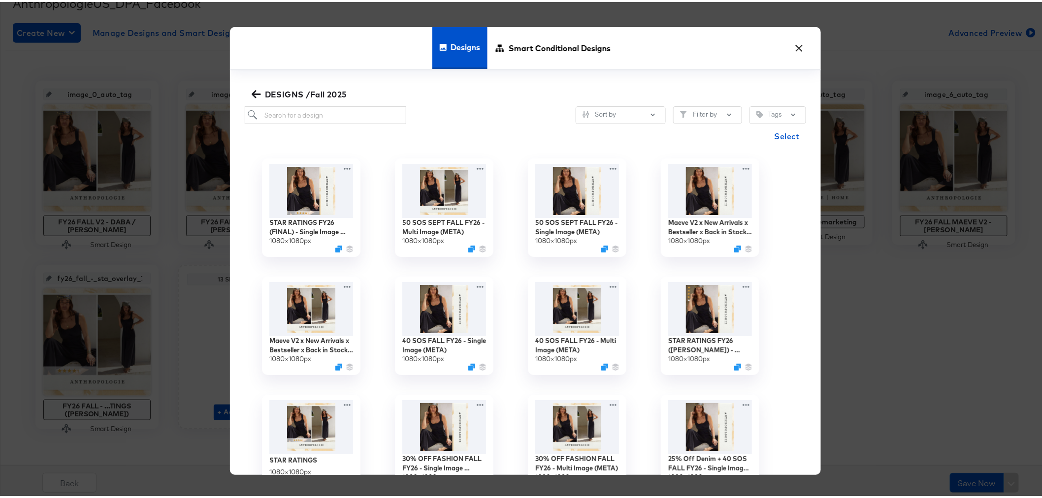
click at [792, 46] on button "×" at bounding box center [800, 44] width 18 height 18
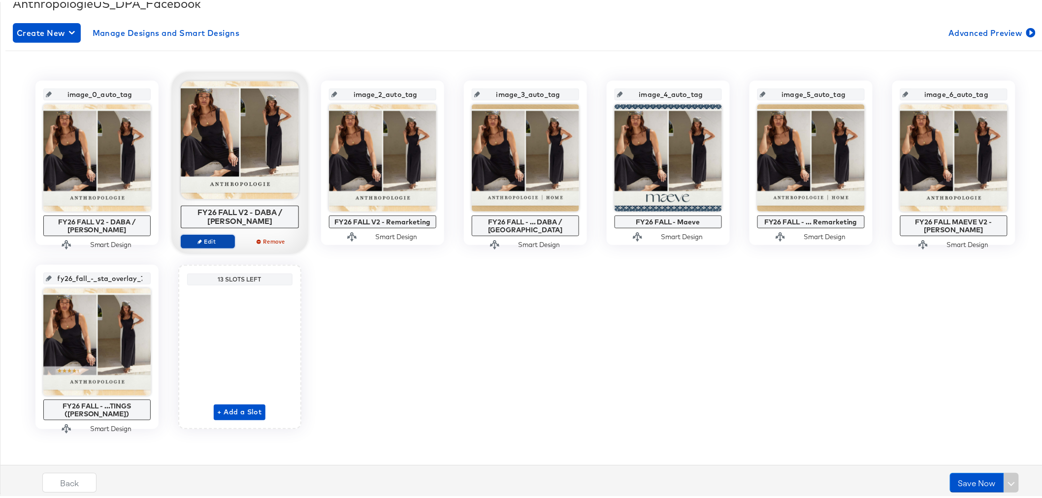
click at [204, 236] on span "Edit" at bounding box center [207, 239] width 45 height 7
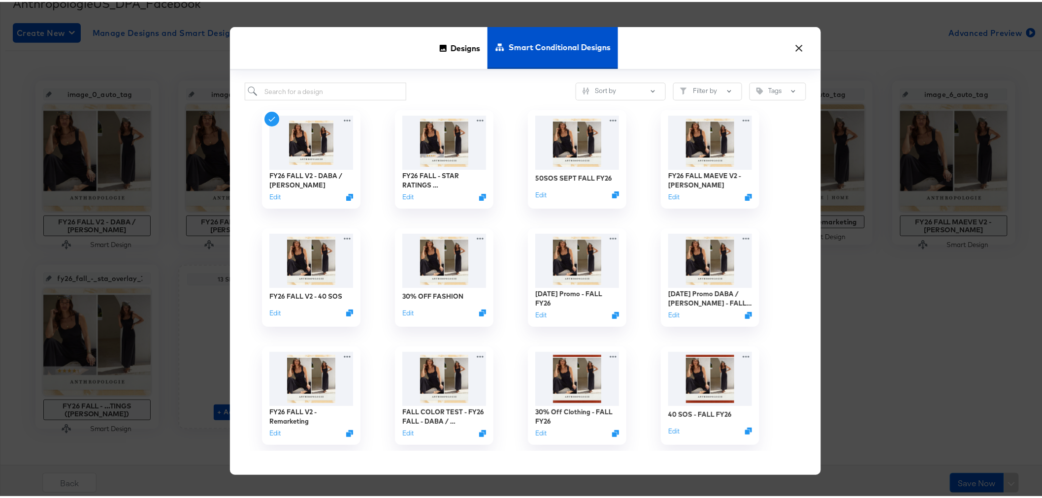
click at [798, 42] on button "×" at bounding box center [800, 44] width 18 height 18
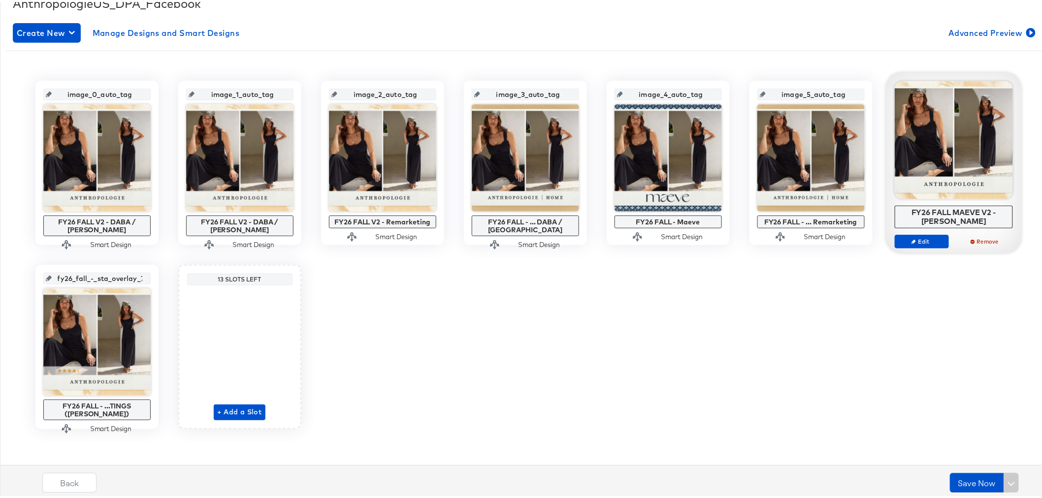
click at [107, 278] on input "fy26_fall_-_sta_overlay_7" at bounding box center [100, 273] width 97 height 27
click at [254, 91] on input "image_1_auto_tag" at bounding box center [243, 88] width 97 height 27
click at [266, 92] on input "image_1_auto_tag" at bounding box center [243, 88] width 97 height 27
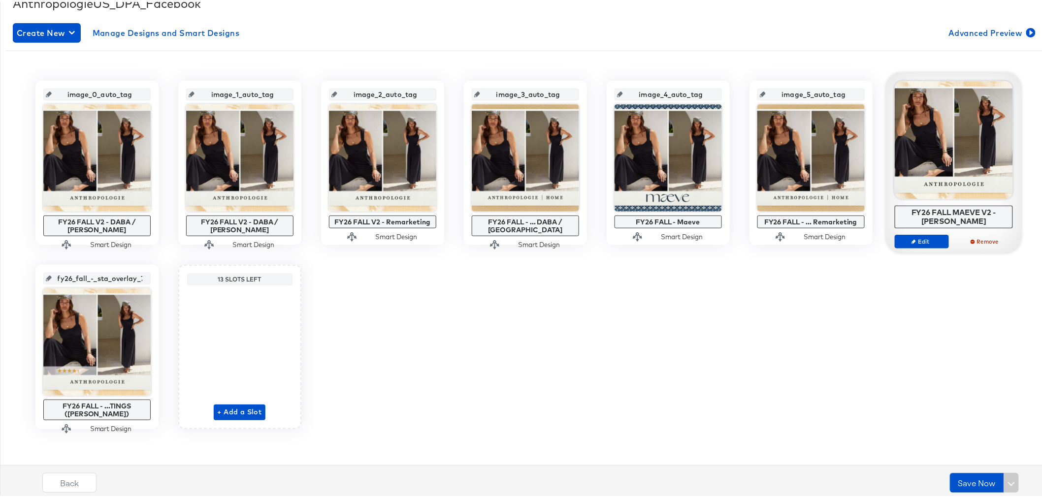
drag, startPoint x: 270, startPoint y: 93, endPoint x: 205, endPoint y: 98, distance: 65.2
click at [205, 98] on input "image_1_auto_tag" at bounding box center [243, 88] width 97 height 27
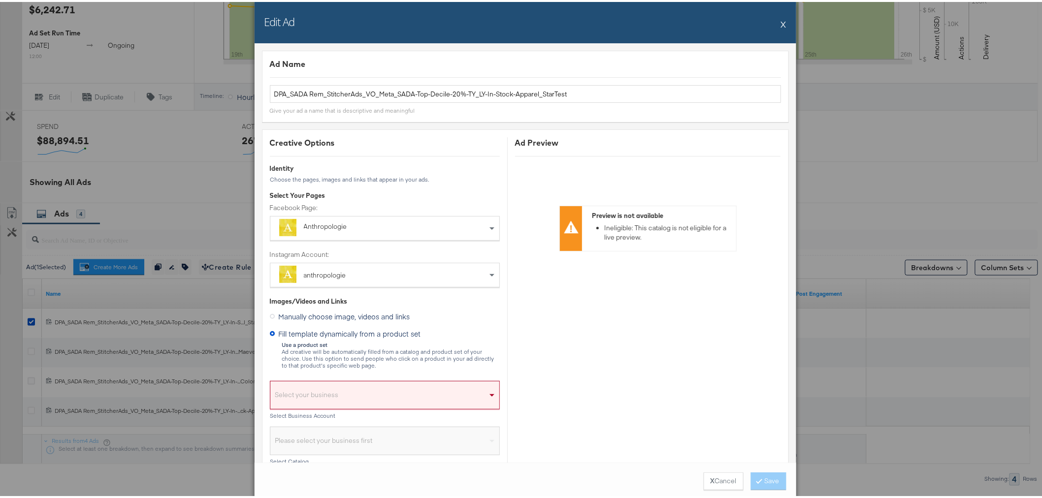
scroll to position [922, 0]
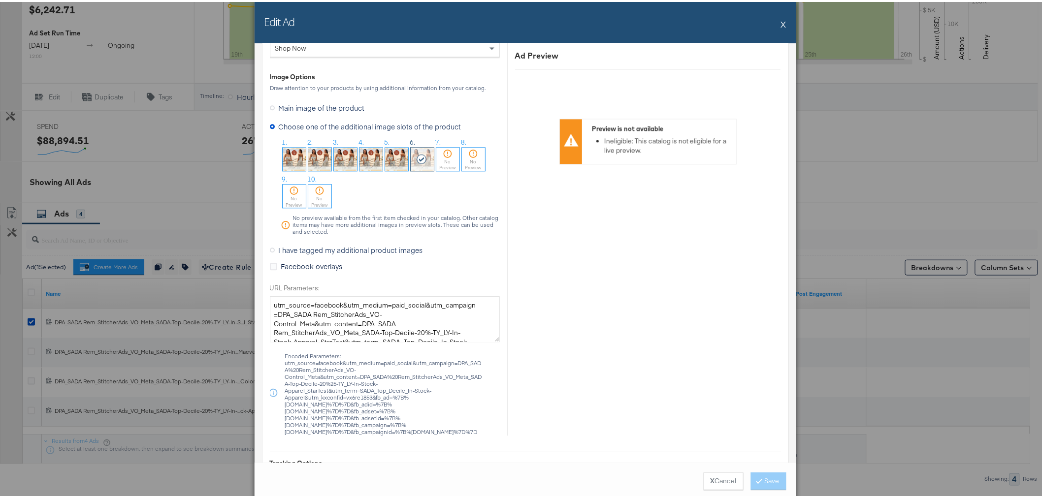
click at [781, 21] on button "X" at bounding box center [783, 22] width 5 height 20
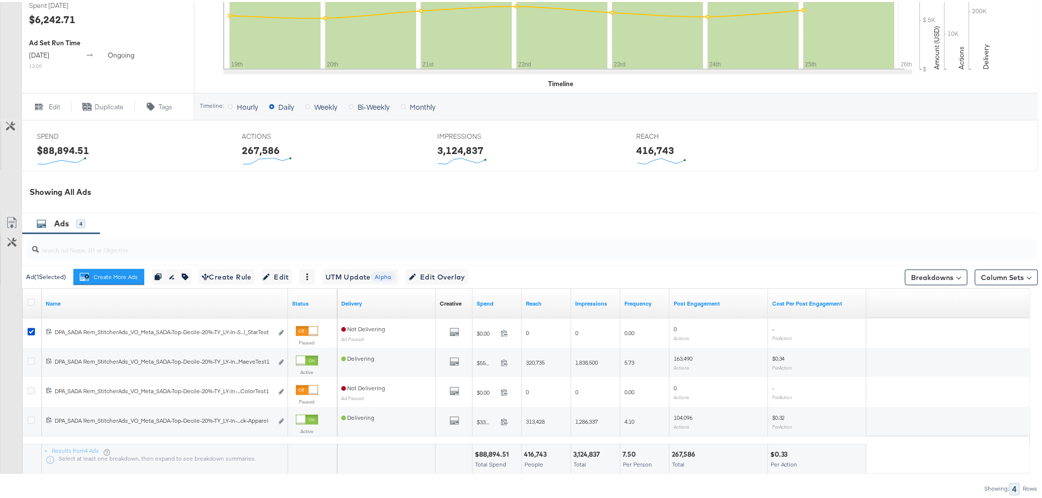
scroll to position [264, 0]
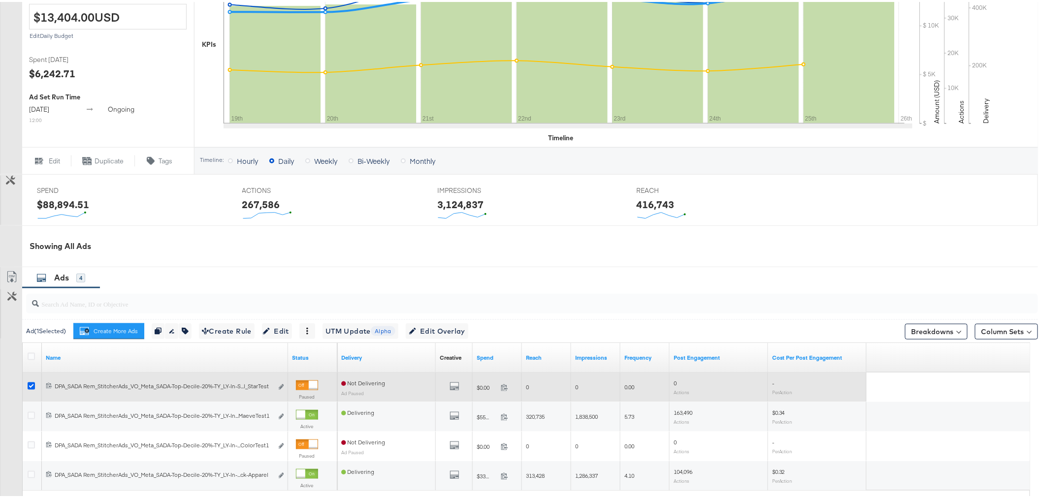
click at [28, 383] on icon at bounding box center [31, 384] width 7 height 7
click at [0, 0] on input "checkbox" at bounding box center [0, 0] width 0 height 0
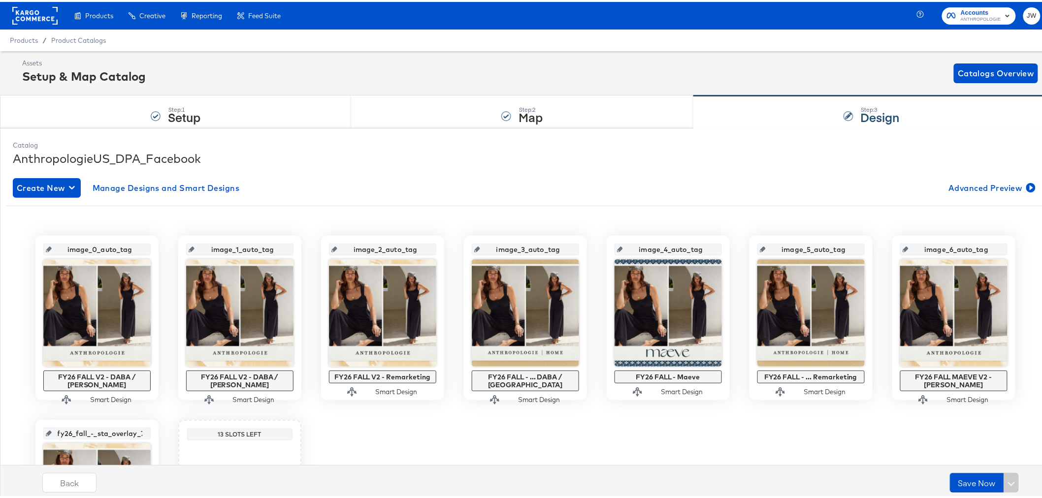
click at [981, 18] on span "ANTHROPOLOGIE" at bounding box center [981, 18] width 40 height 8
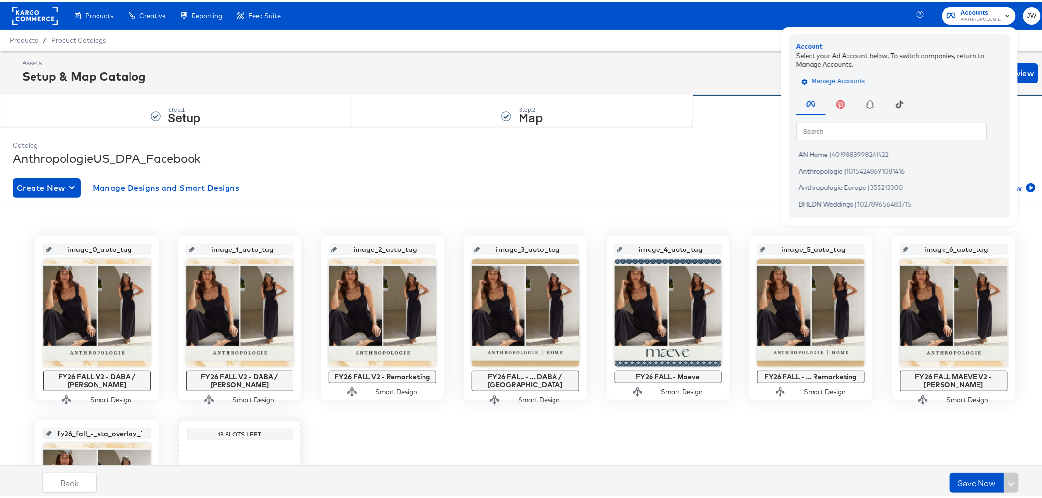
click at [823, 76] on span "Manage Accounts" at bounding box center [835, 79] width 62 height 11
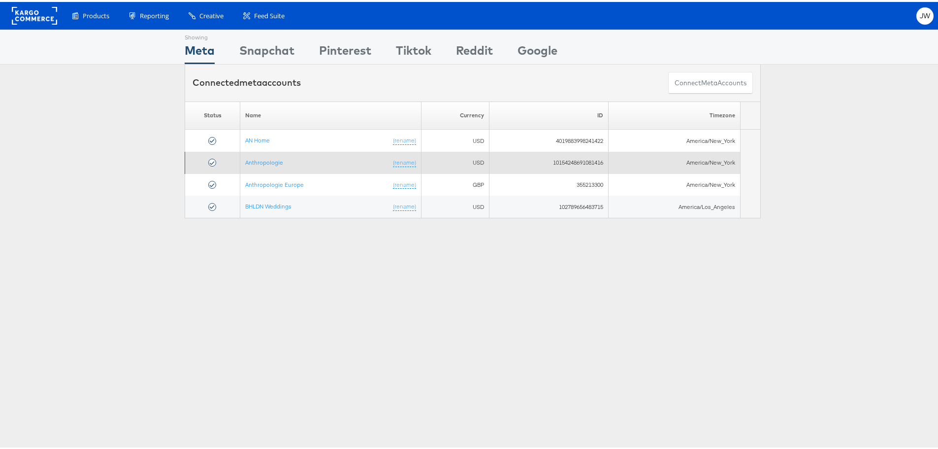
click at [255, 164] on td "Anthropologie (rename)" at bounding box center [330, 161] width 181 height 22
click at [261, 160] on link "Anthropologie" at bounding box center [264, 160] width 38 height 7
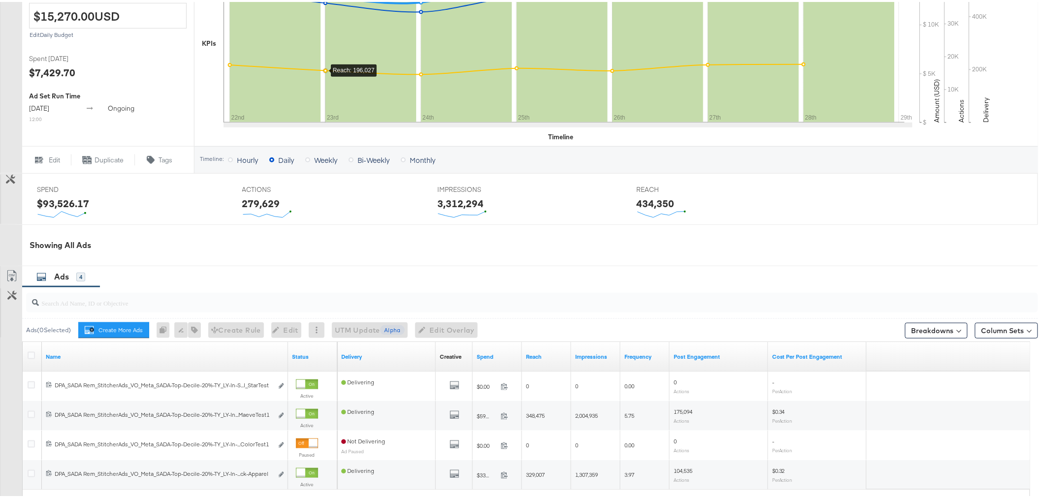
scroll to position [264, 0]
